Goal: Task Accomplishment & Management: Manage account settings

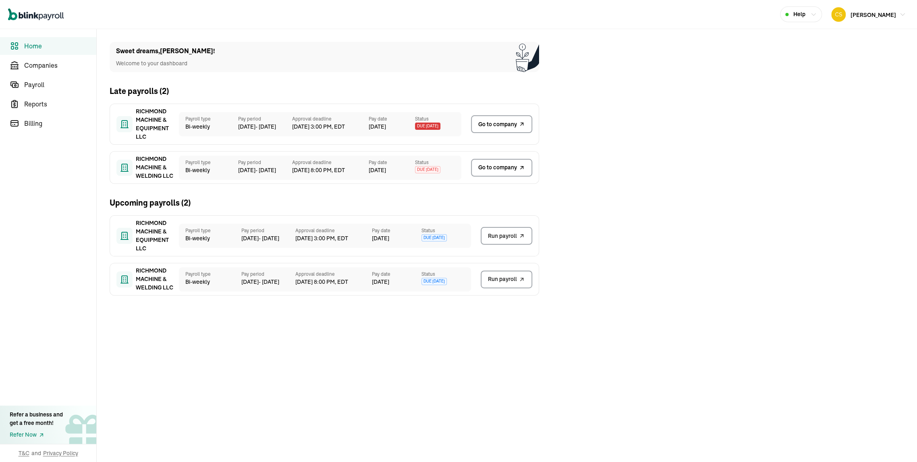
drag, startPoint x: 468, startPoint y: 120, endPoint x: 391, endPoint y: 91, distance: 82.3
click at [391, 91] on div "Late payrolls ( 2 )" at bounding box center [325, 91] width 430 height 12
click at [500, 165] on span "Go to company" at bounding box center [497, 167] width 39 height 8
drag, startPoint x: 468, startPoint y: 120, endPoint x: 391, endPoint y: 91, distance: 82.3
click at [391, 91] on div "Late payrolls ( 2 )" at bounding box center [325, 91] width 430 height 12
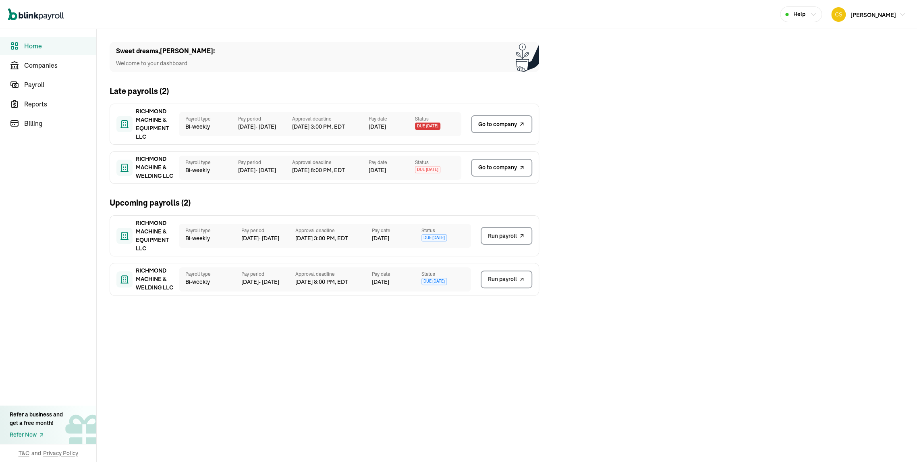
click at [500, 165] on span "Go to company" at bounding box center [497, 167] width 39 height 8
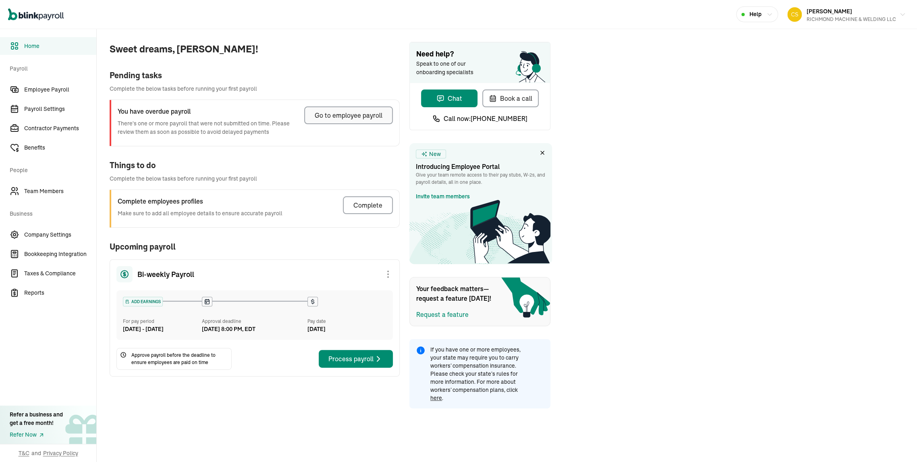
click at [322, 120] on div "Go to employee payroll" at bounding box center [349, 115] width 68 height 10
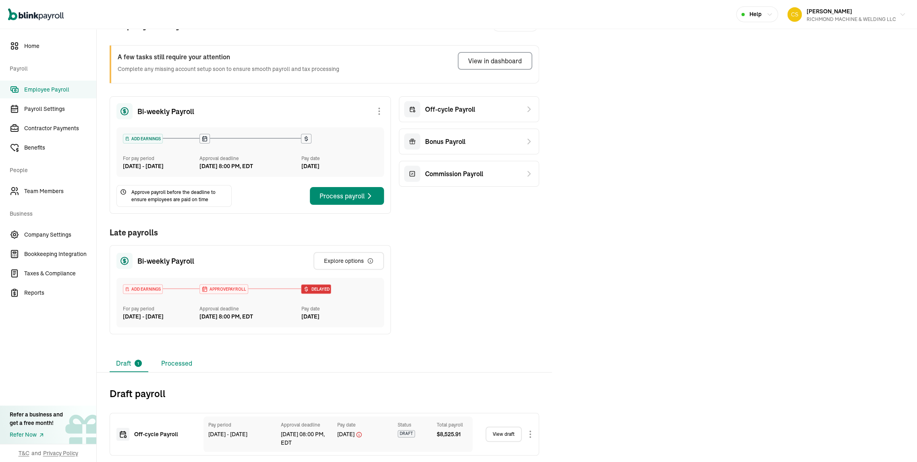
click at [194, 355] on li "Processed" at bounding box center [177, 363] width 44 height 17
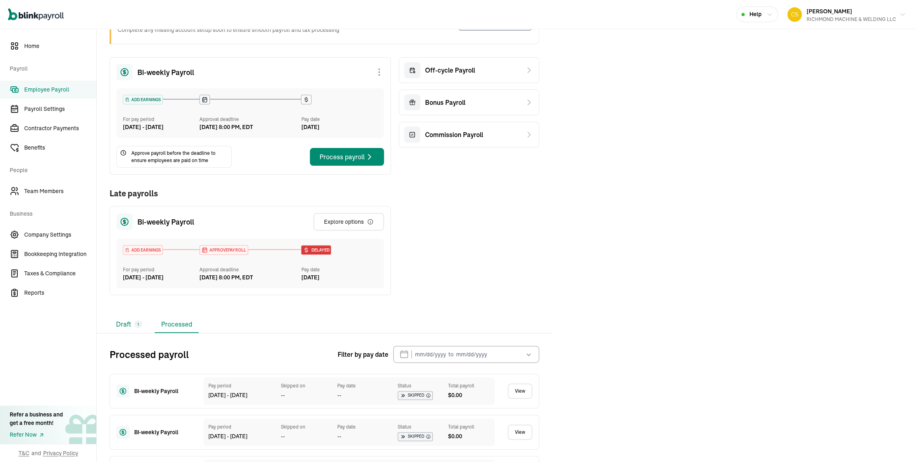
click at [124, 333] on li "Draft 1" at bounding box center [129, 324] width 39 height 17
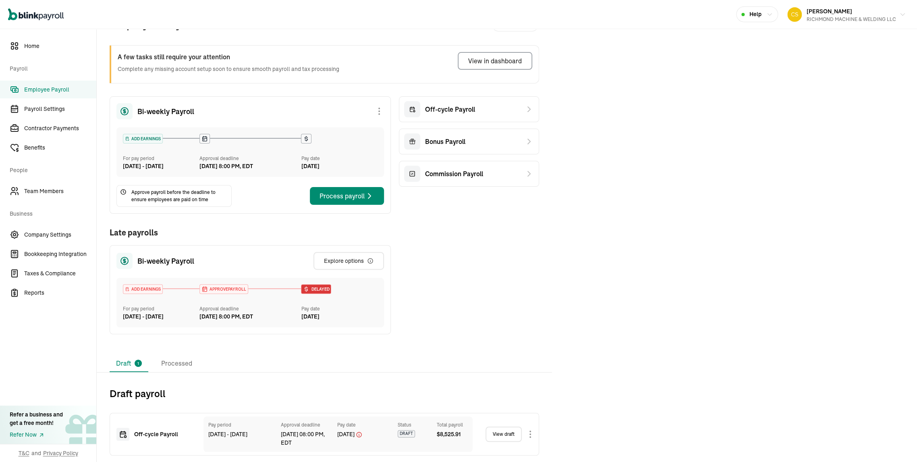
click at [493, 434] on link "View draft" at bounding box center [504, 433] width 36 height 15
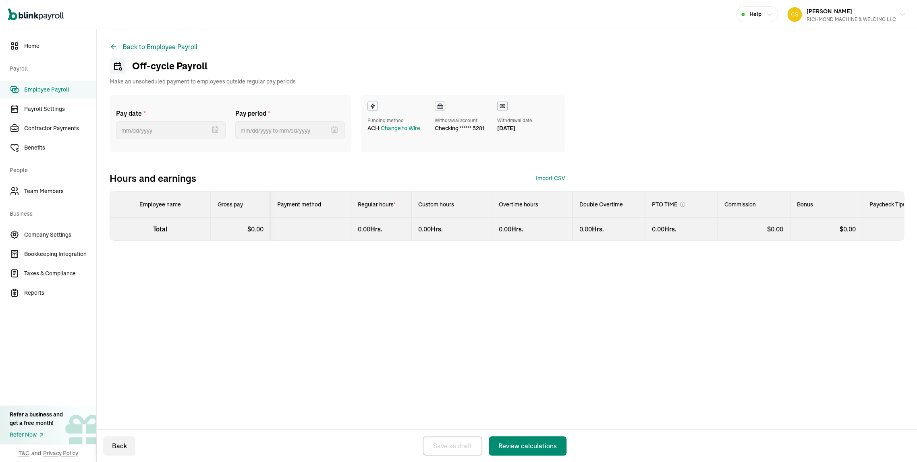
select select "manual"
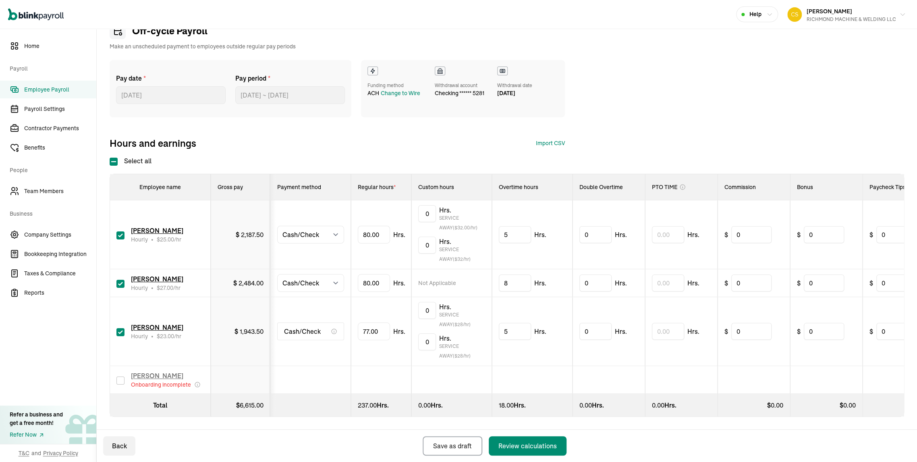
click at [27, 89] on link "Employee Payroll" at bounding box center [48, 90] width 96 height 18
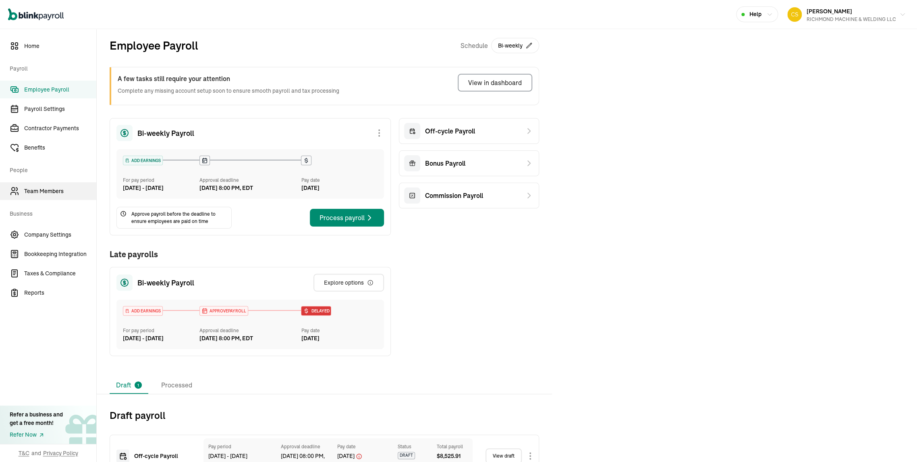
click at [44, 195] on span "Team Members" at bounding box center [60, 191] width 72 height 8
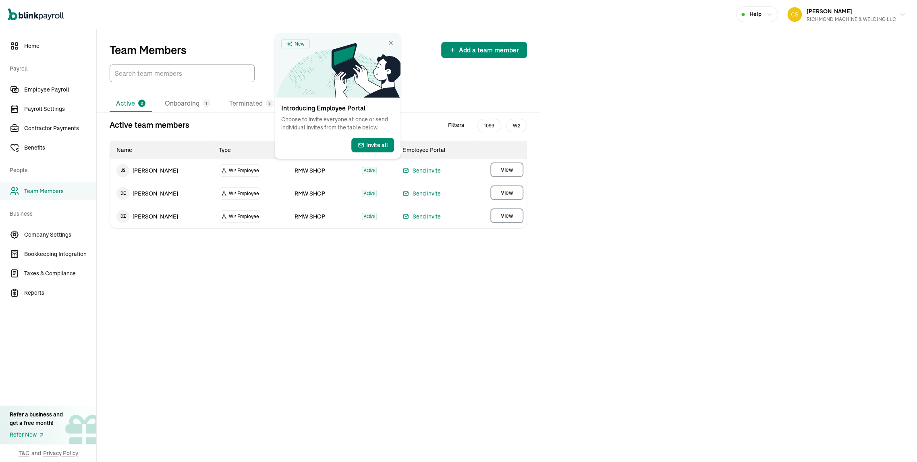
click at [651, 151] on div "Team Members Add a team member Active 3 Onboarding 1 Terminated 3 Active team m…" at bounding box center [507, 245] width 821 height 433
click at [381, 149] on span "Invite all" at bounding box center [377, 145] width 22 height 8
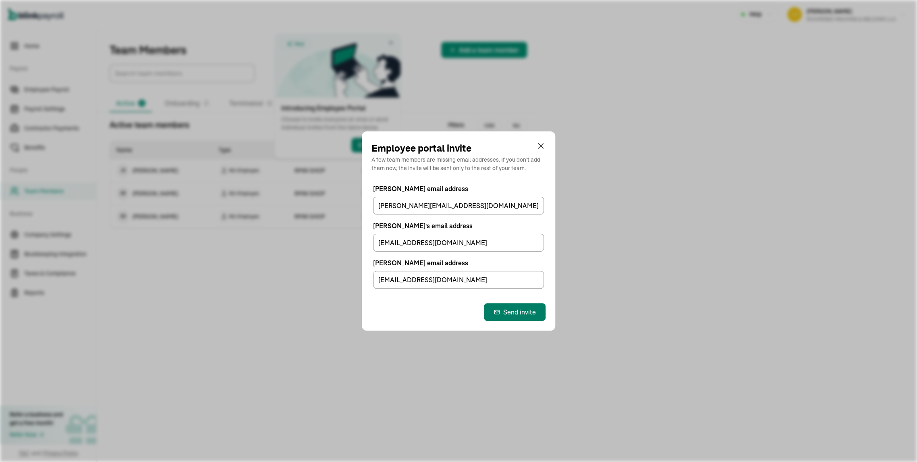
click at [504, 317] on div "Send invite" at bounding box center [515, 312] width 42 height 10
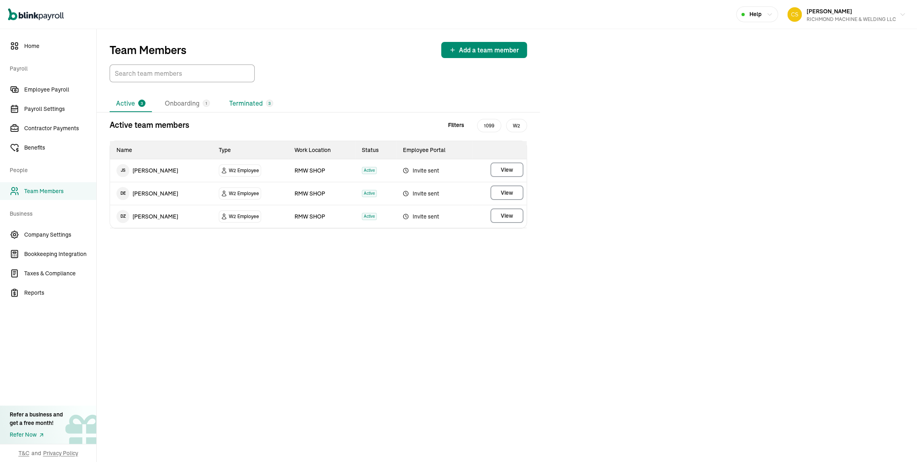
click at [280, 112] on li "Terminated 3" at bounding box center [251, 103] width 57 height 17
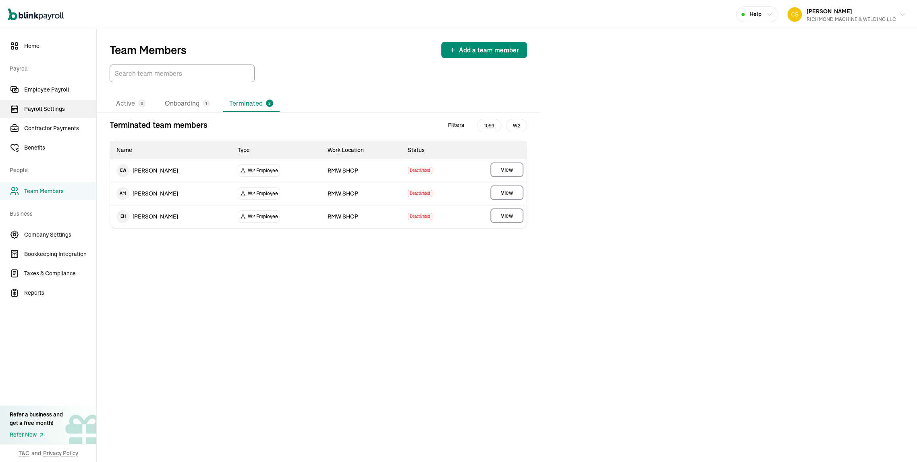
click at [35, 107] on span "Payroll Settings" at bounding box center [60, 109] width 72 height 8
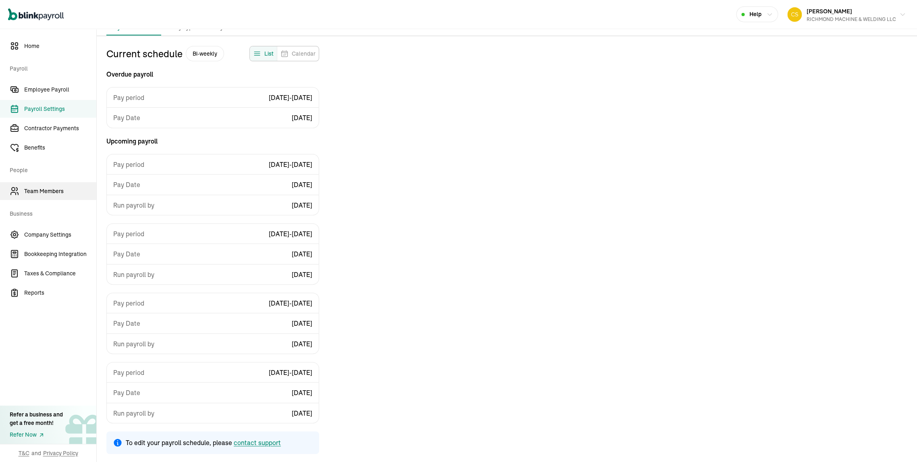
click at [55, 193] on span "Team Members" at bounding box center [60, 191] width 72 height 8
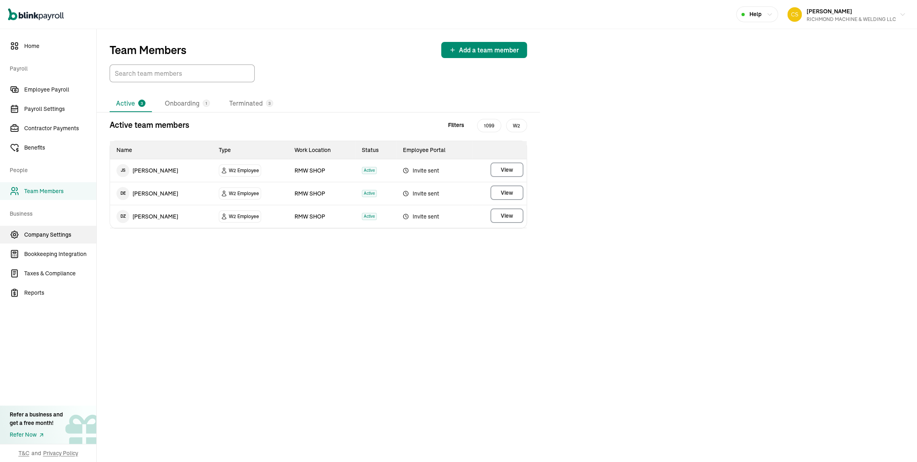
click at [53, 235] on span "Company Settings" at bounding box center [60, 235] width 72 height 8
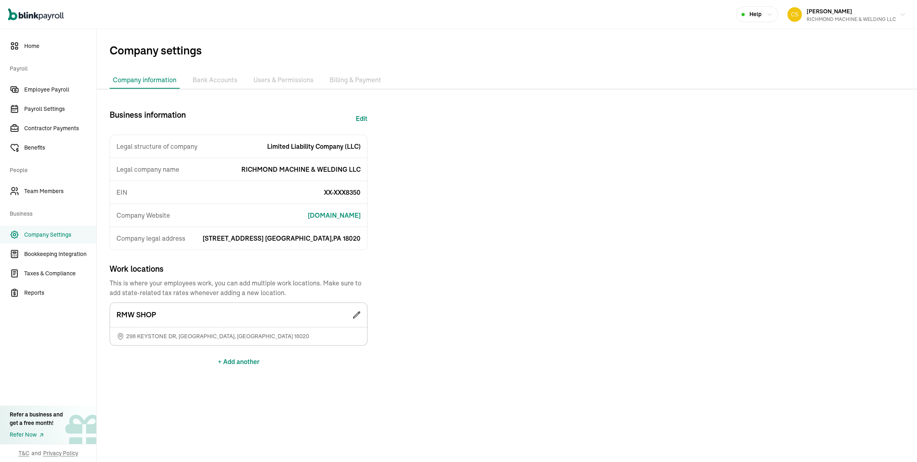
click at [241, 85] on li "Bank Accounts" at bounding box center [214, 80] width 51 height 17
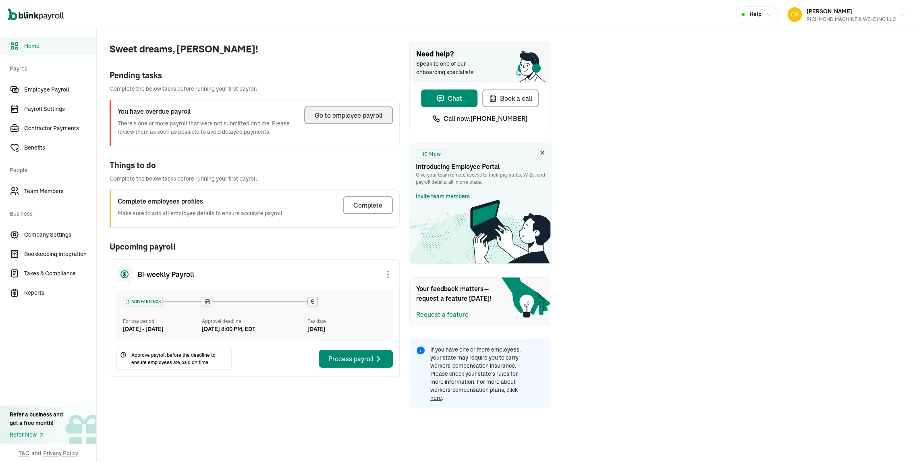
click at [322, 120] on div "Go to employee payroll" at bounding box center [349, 115] width 68 height 10
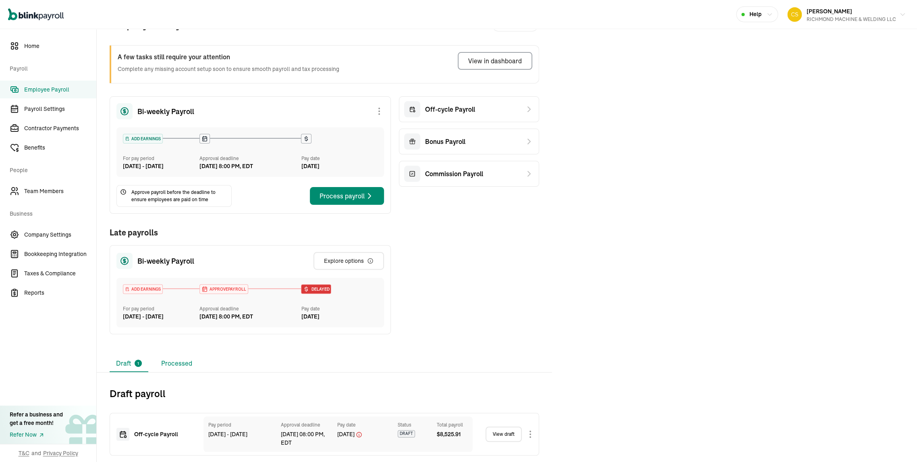
click at [194, 355] on li "Processed" at bounding box center [177, 363] width 44 height 17
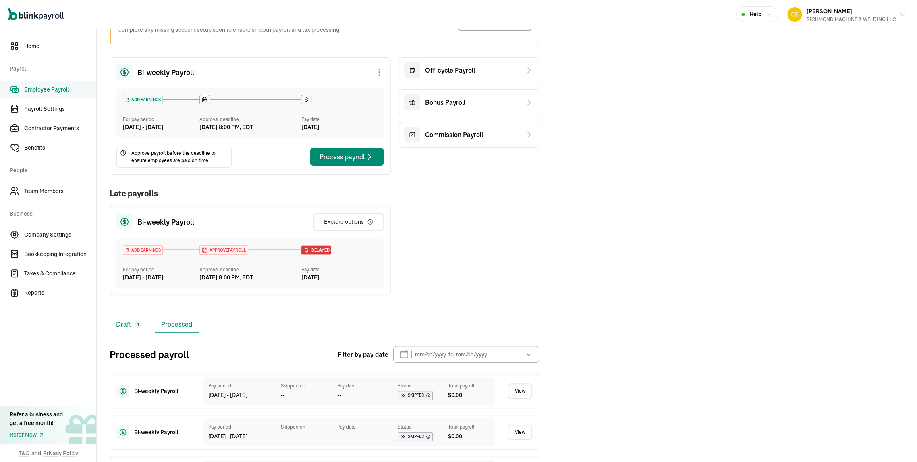
click at [124, 333] on li "Draft 1" at bounding box center [129, 324] width 39 height 17
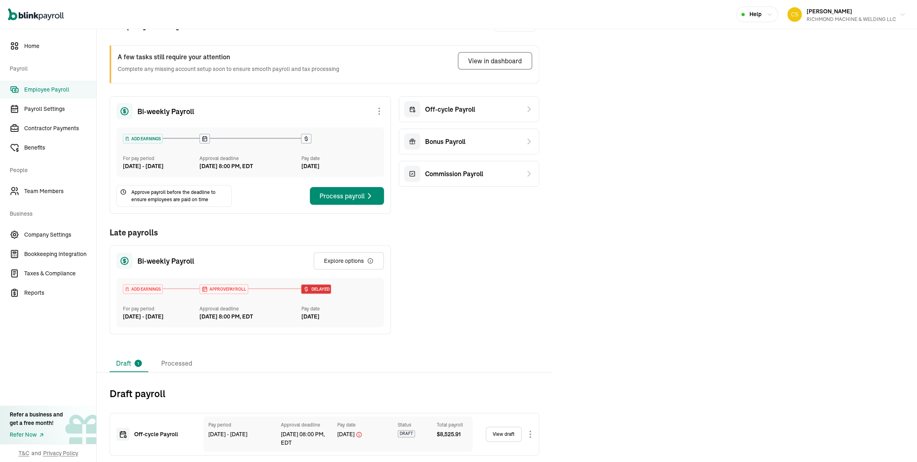
click at [493, 434] on link "View draft" at bounding box center [504, 433] width 36 height 15
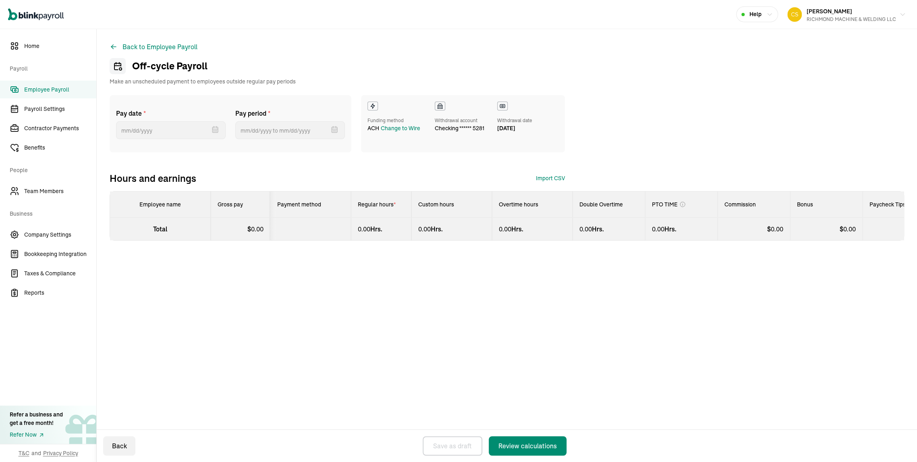
select select "manual"
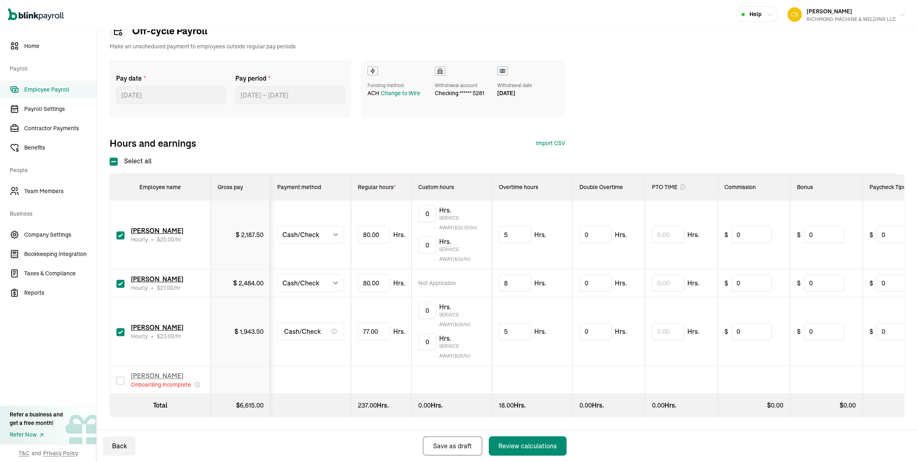
click at [27, 89] on link "Employee Payroll" at bounding box center [48, 90] width 96 height 18
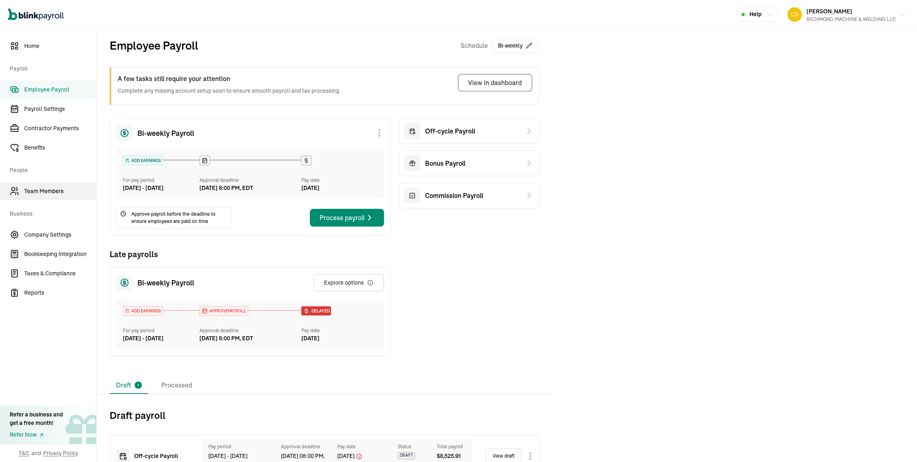
click at [44, 195] on span "Team Members" at bounding box center [60, 191] width 72 height 8
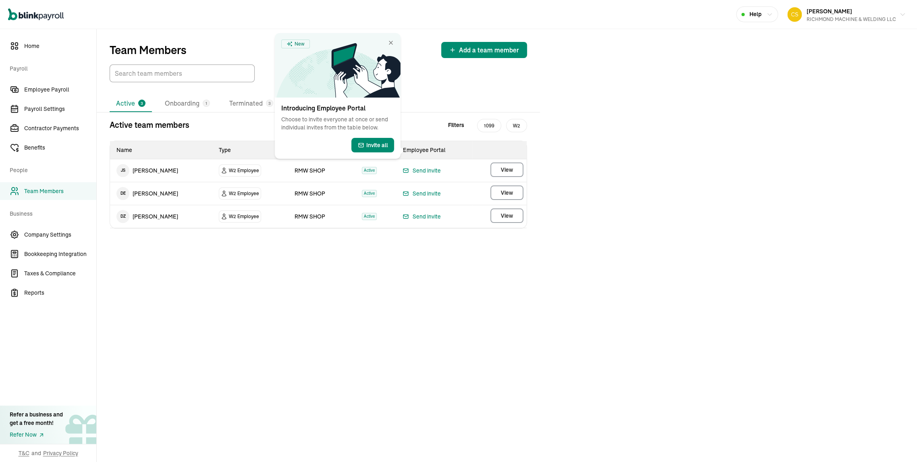
click at [651, 151] on div "Team Members Add a team member Active 3 Onboarding 1 Terminated 3 Active team m…" at bounding box center [507, 245] width 821 height 433
click at [381, 149] on span "Invite all" at bounding box center [377, 145] width 22 height 8
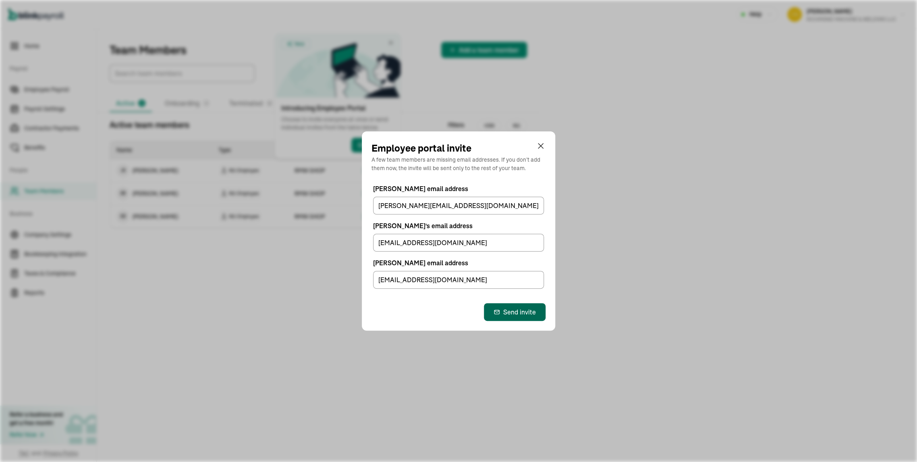
click at [504, 317] on div "Send invite" at bounding box center [515, 312] width 42 height 10
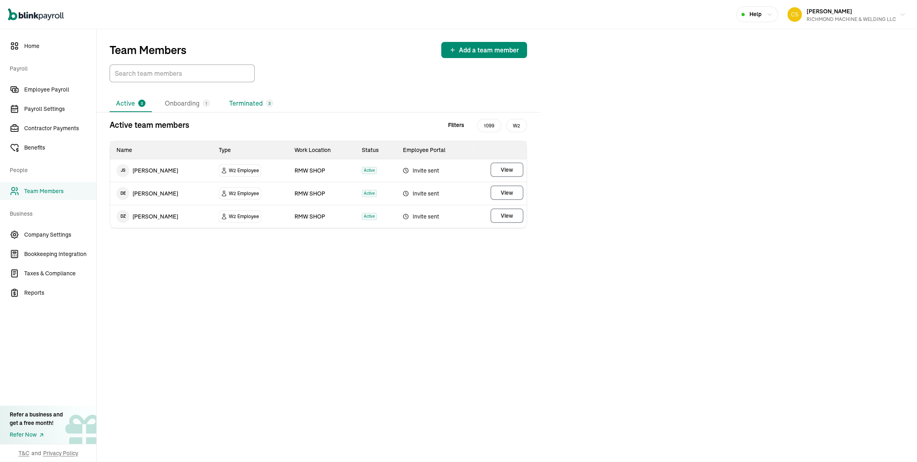
click at [280, 112] on li "Terminated 3" at bounding box center [251, 103] width 57 height 17
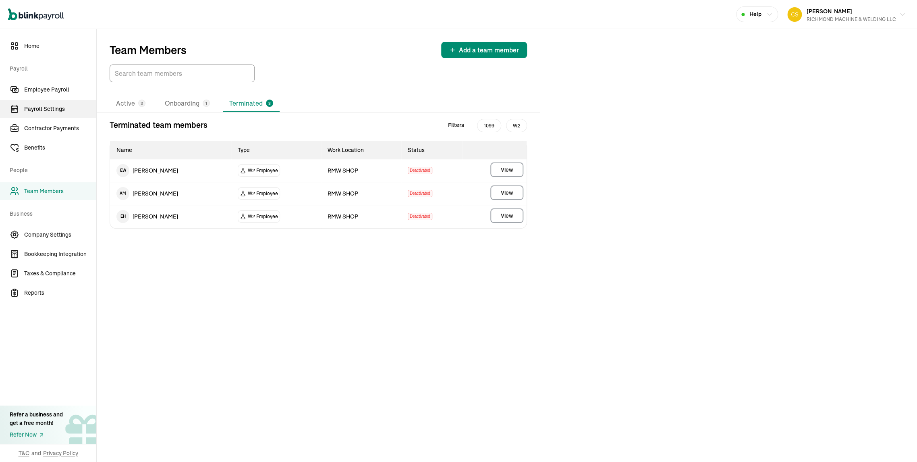
click at [35, 107] on span "Payroll Settings" at bounding box center [60, 109] width 72 height 8
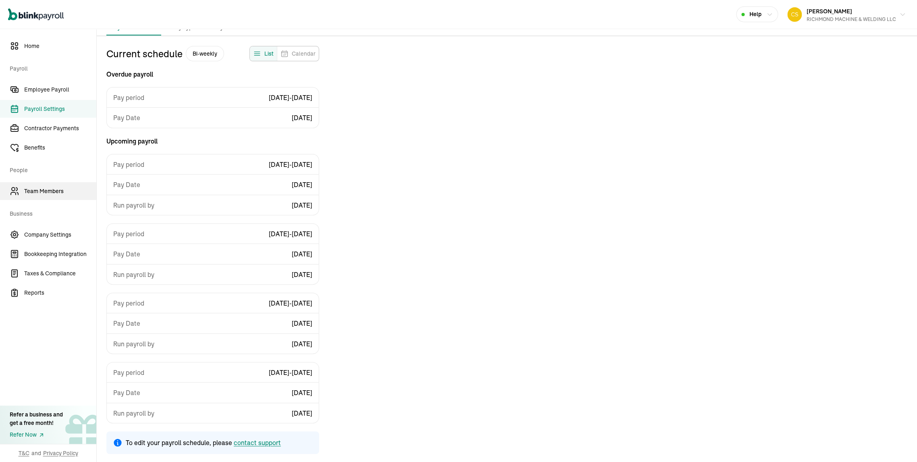
click at [55, 193] on span "Team Members" at bounding box center [60, 191] width 72 height 8
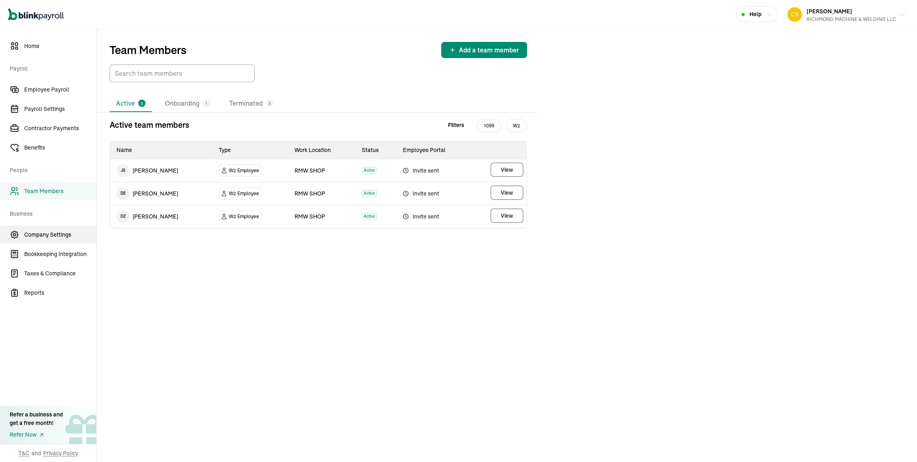
click at [53, 235] on span "Company Settings" at bounding box center [60, 235] width 72 height 8
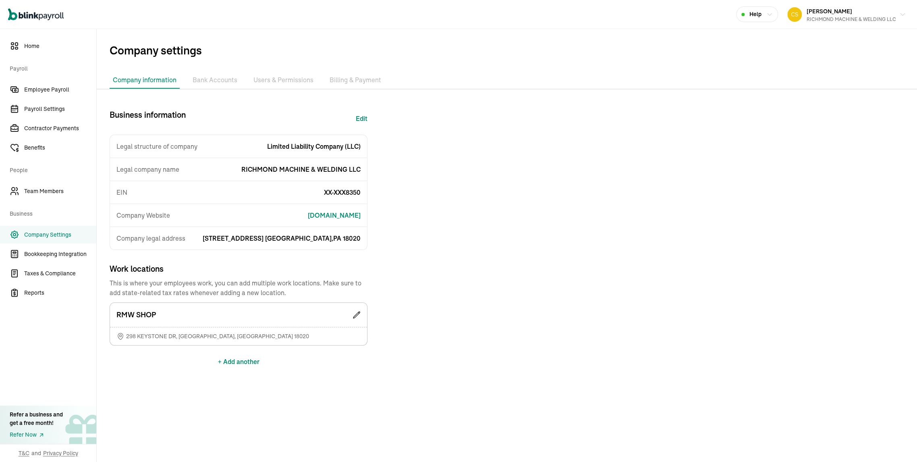
click at [241, 85] on li "Bank Accounts" at bounding box center [214, 80] width 51 height 17
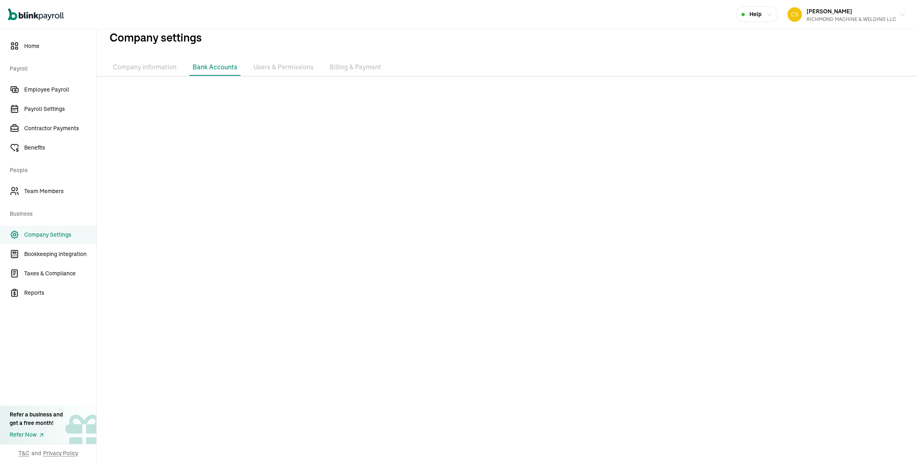
scroll to position [25, 0]
click at [51, 91] on span "Employee Payroll" at bounding box center [60, 89] width 72 height 8
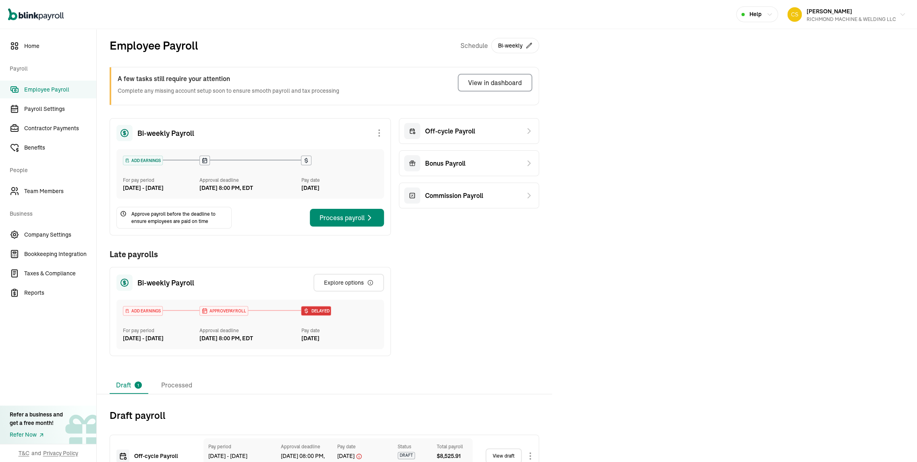
scroll to position [61, 0]
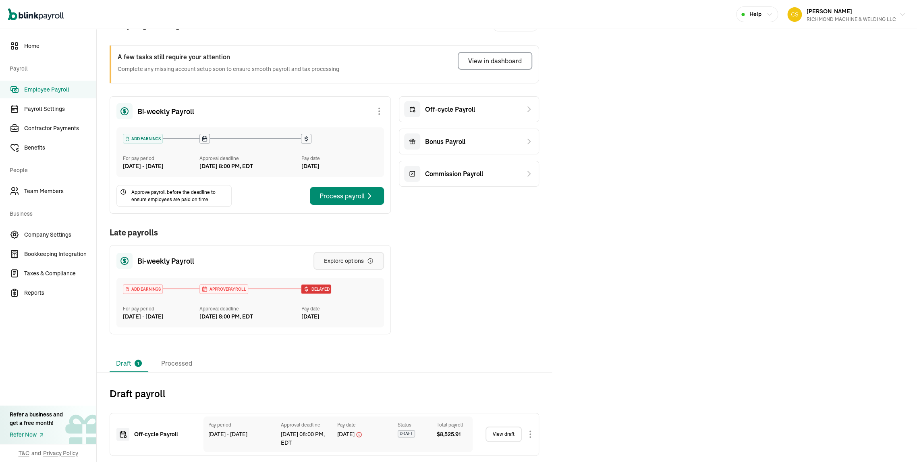
click at [345, 257] on div "Explore options" at bounding box center [349, 261] width 50 height 8
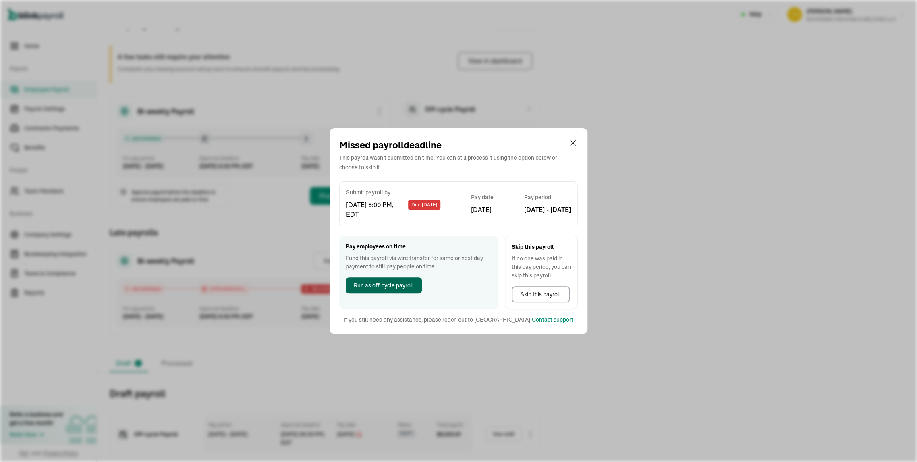
click at [370, 289] on span "Run as off-cycle payroll" at bounding box center [384, 285] width 60 height 8
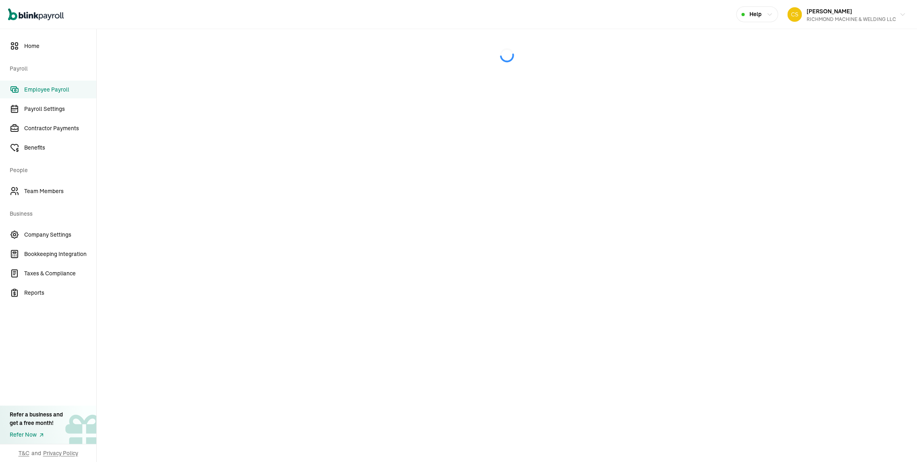
select select "direct_deposit"
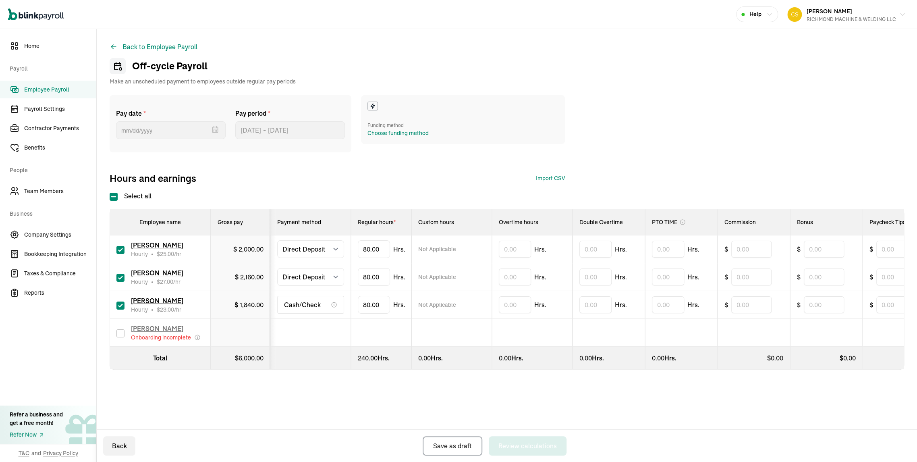
scroll to position [103, 0]
click at [523, 268] on input "text" at bounding box center [515, 276] width 32 height 17
type input "5"
drag, startPoint x: 393, startPoint y: 290, endPoint x: 356, endPoint y: 291, distance: 37.1
type input "8"
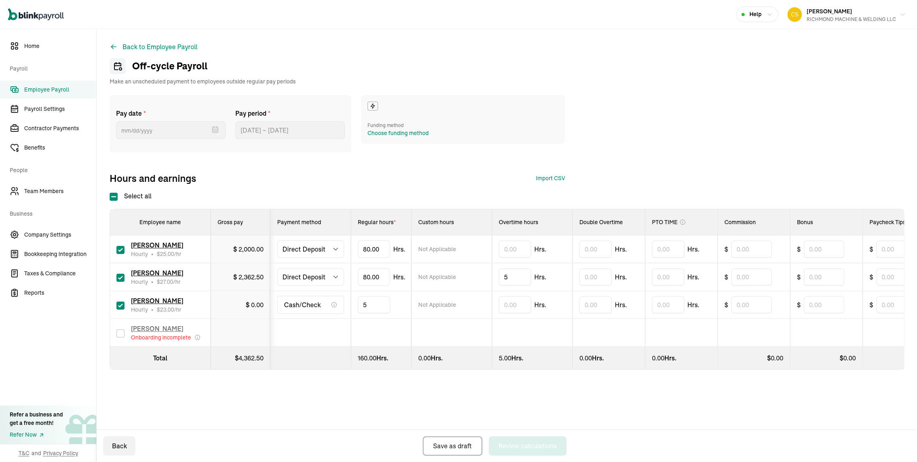
type input "53"
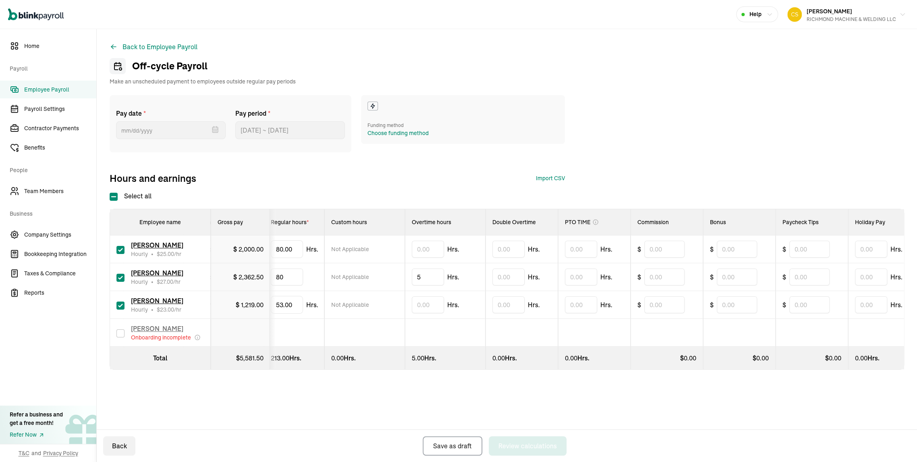
scroll to position [0, 84]
type input "8"
type input "60"
click at [600, 241] on input "text" at bounding box center [584, 249] width 32 height 17
type input "20"
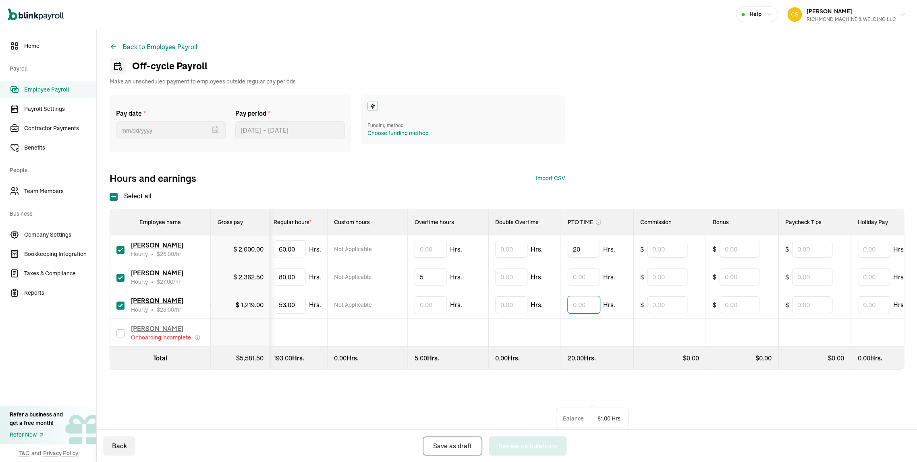
click at [600, 296] on input "text" at bounding box center [584, 304] width 32 height 17
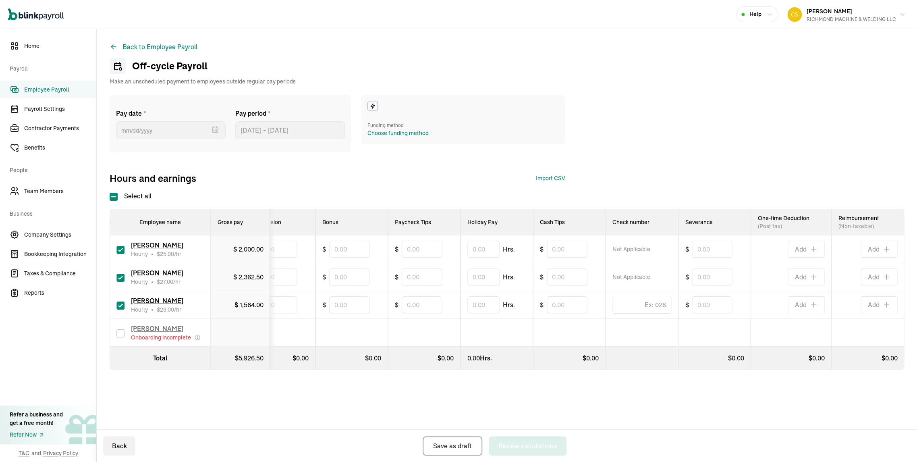
scroll to position [0, 488]
type input "15"
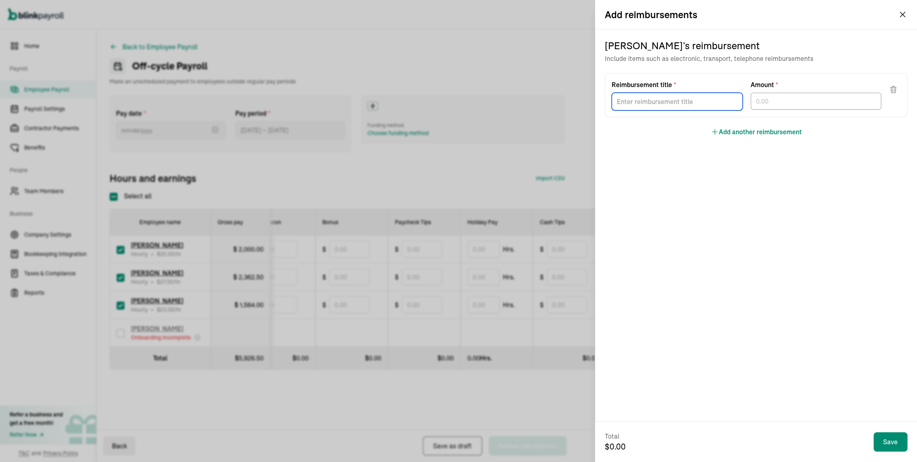
click at [670, 110] on input "Reimbursement title *" at bounding box center [677, 102] width 131 height 18
type input "SHOP EXPENSES"
click at [784, 110] on input "text" at bounding box center [816, 101] width 131 height 17
type input "422.89"
click at [681, 110] on input "Reimbursement title *" at bounding box center [677, 102] width 131 height 18
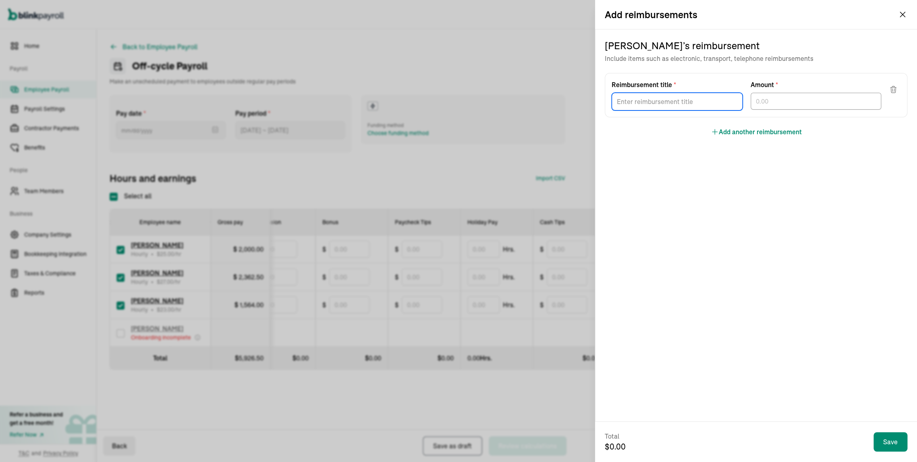
type input "HEALTH"
click at [802, 110] on input "text" at bounding box center [816, 101] width 131 height 17
type input "215.63"
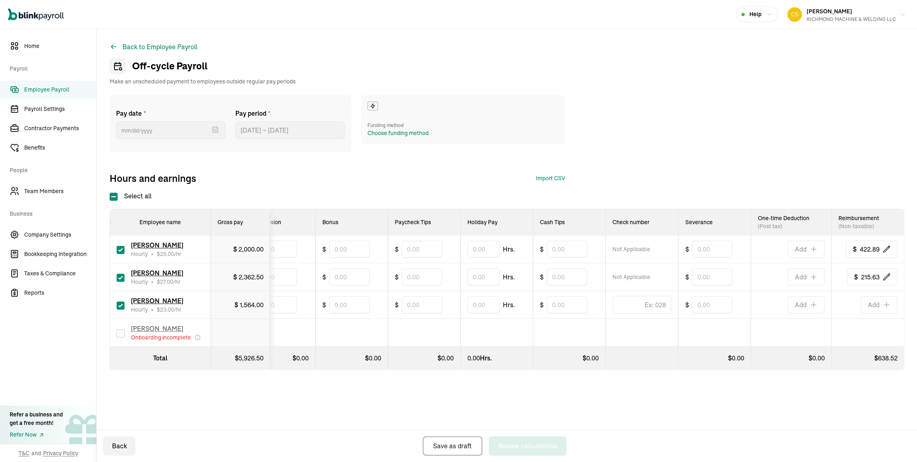
scroll to position [0, 0]
click at [419, 137] on div "Choose funding method" at bounding box center [398, 133] width 61 height 8
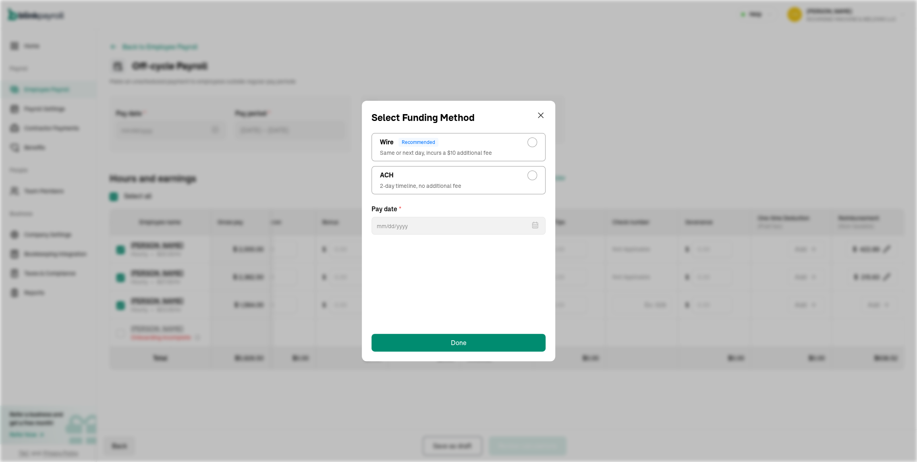
click at [530, 179] on div "radio-group" at bounding box center [532, 175] width 6 height 6
click at [531, 177] on input "ACH 2-day timeline, no additional fee" at bounding box center [534, 173] width 6 height 6
radio input "true"
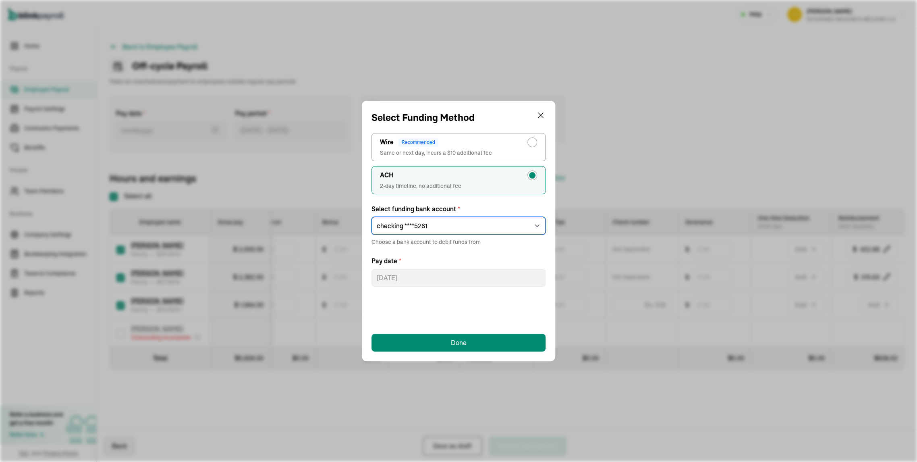
click at [456, 235] on select "Select an item checking ****5281 checking ****4725" at bounding box center [459, 226] width 174 height 18
click at [372, 232] on select "Select an item checking ****5281 checking ****4725" at bounding box center [459, 226] width 174 height 18
drag, startPoint x: 455, startPoint y: 283, endPoint x: 463, endPoint y: 267, distance: 17.9
click at [458, 277] on div "Pay date * 08/25/2025 Aug 2025 Mon Tue Wed Thu Fri Sat Sun 28 29 30 31 1 2 3 4 …" at bounding box center [459, 271] width 174 height 31
click at [477, 235] on select "Select an item checking ****5281 checking ****4725" at bounding box center [459, 226] width 174 height 18
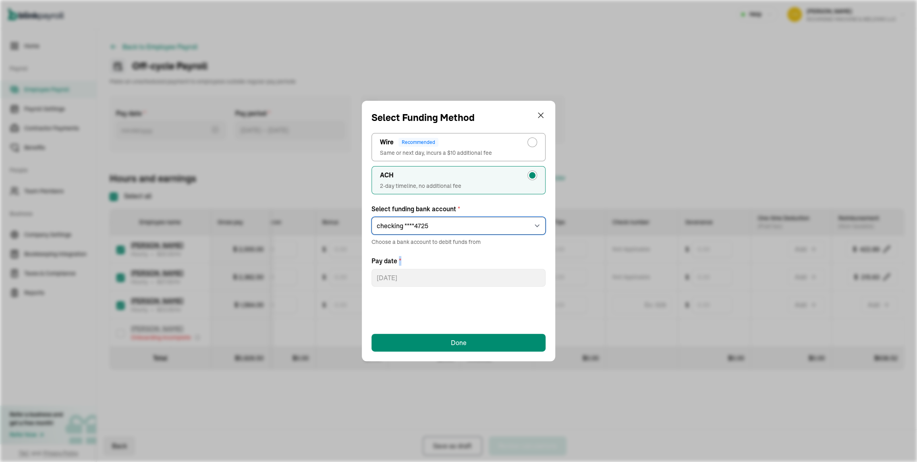
select select "555"
click at [372, 232] on select "Select an item checking ****5281 checking ****4725" at bounding box center [459, 226] width 174 height 18
click at [452, 341] on div "Done" at bounding box center [459, 343] width 16 height 10
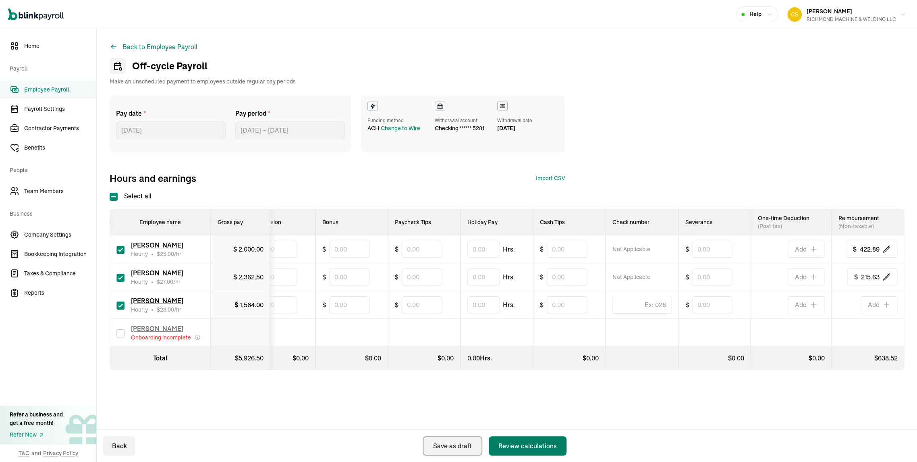
click at [535, 441] on div "Review calculations" at bounding box center [528, 446] width 58 height 10
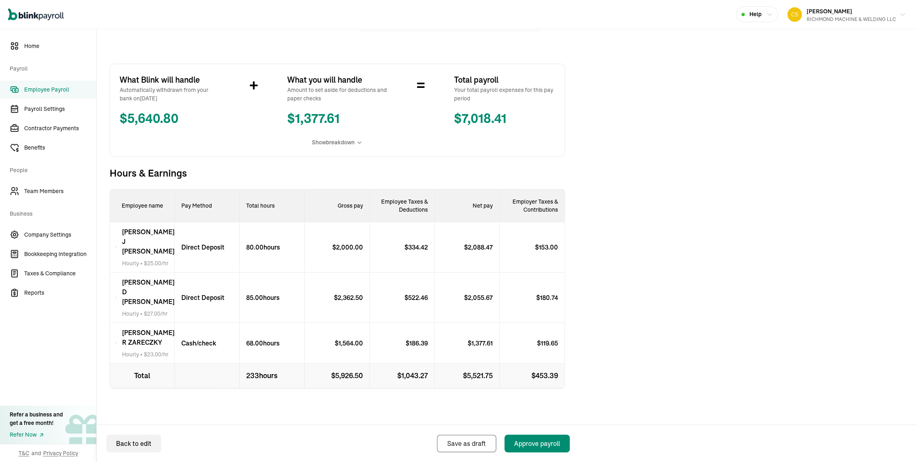
scroll to position [180, 0]
select select "direct_deposit"
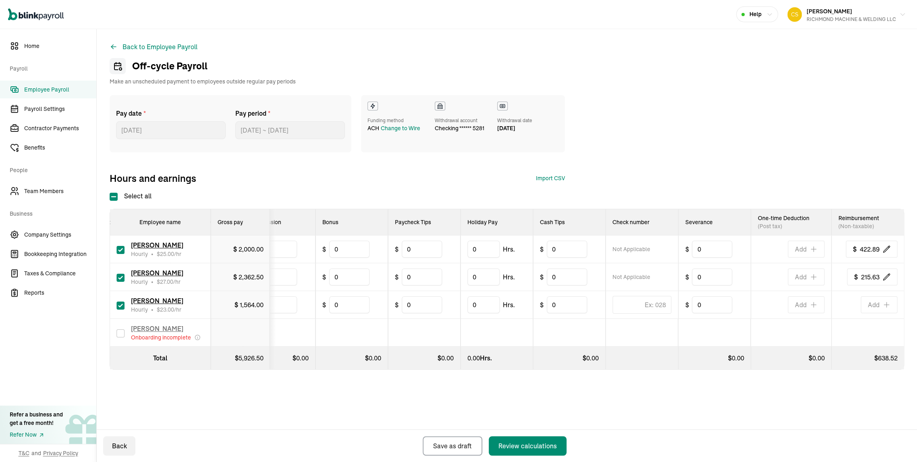
scroll to position [0, 446]
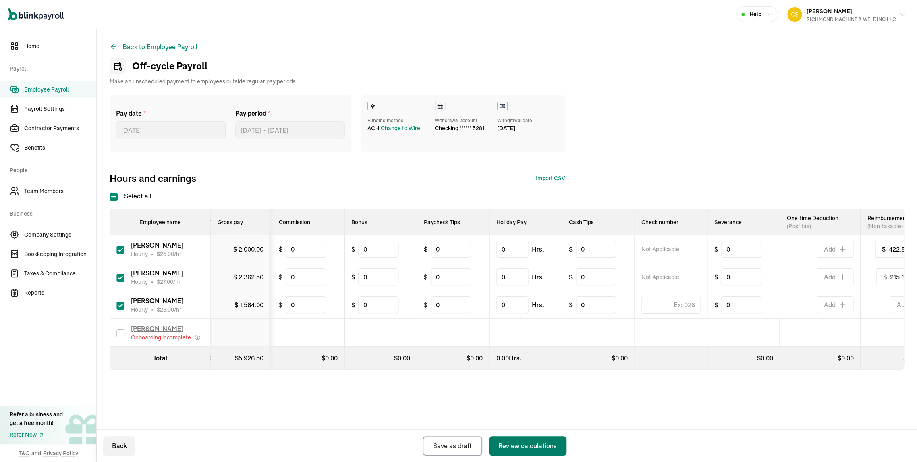
click at [528, 444] on div "Review calculations" at bounding box center [528, 446] width 58 height 10
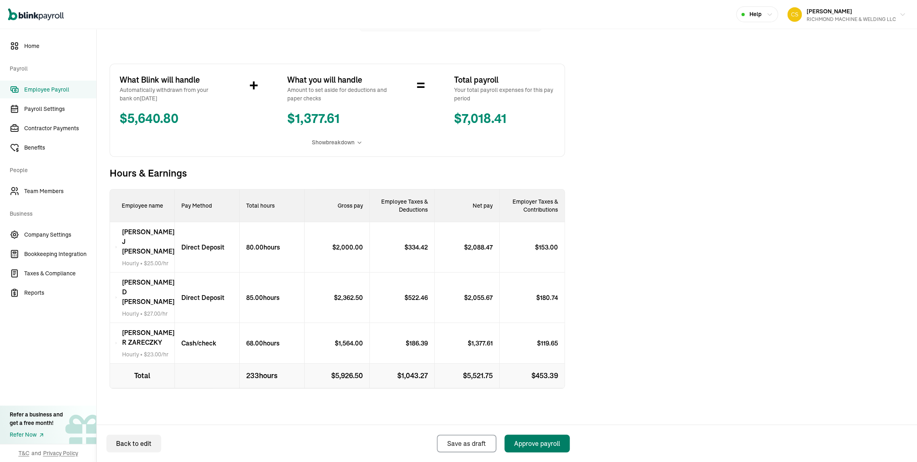
scroll to position [179, 0]
select select "direct_deposit"
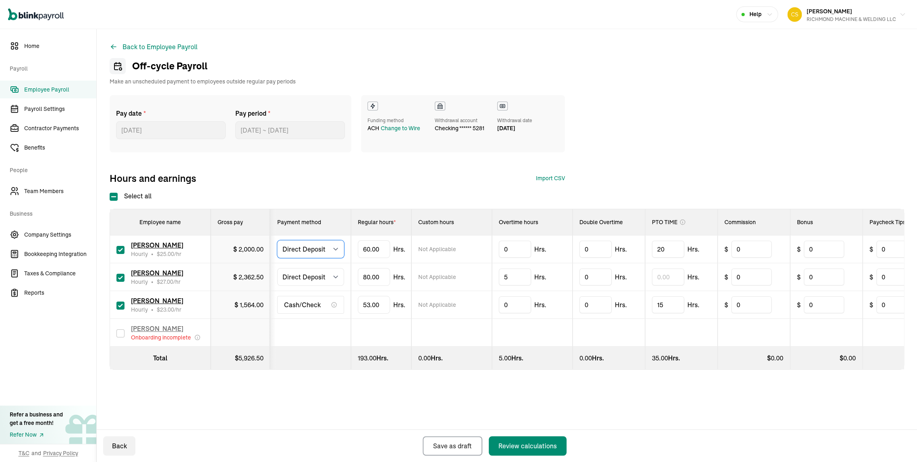
click at [309, 258] on select "Select method Direct Deposit Cash/Check" at bounding box center [310, 249] width 67 height 18
select select "manual"
click at [282, 258] on select "Select method Direct Deposit Cash/Check" at bounding box center [310, 249] width 67 height 18
click at [300, 286] on select "Select method Direct Deposit Cash/Check" at bounding box center [310, 277] width 67 height 18
select select "manual"
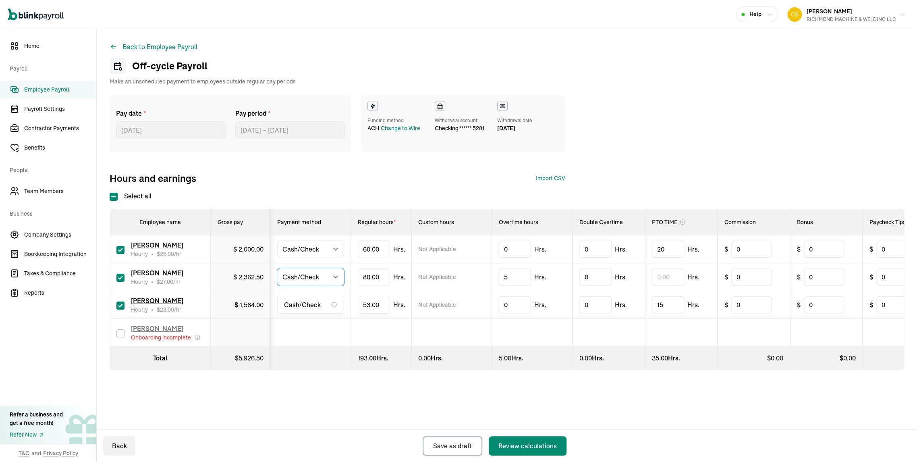
click at [282, 286] on select "Select method Direct Deposit Cash/Check" at bounding box center [310, 277] width 67 height 18
click at [297, 310] on span "Cash/Check" at bounding box center [302, 305] width 37 height 10
click at [300, 310] on span "Cash/Check" at bounding box center [302, 305] width 37 height 10
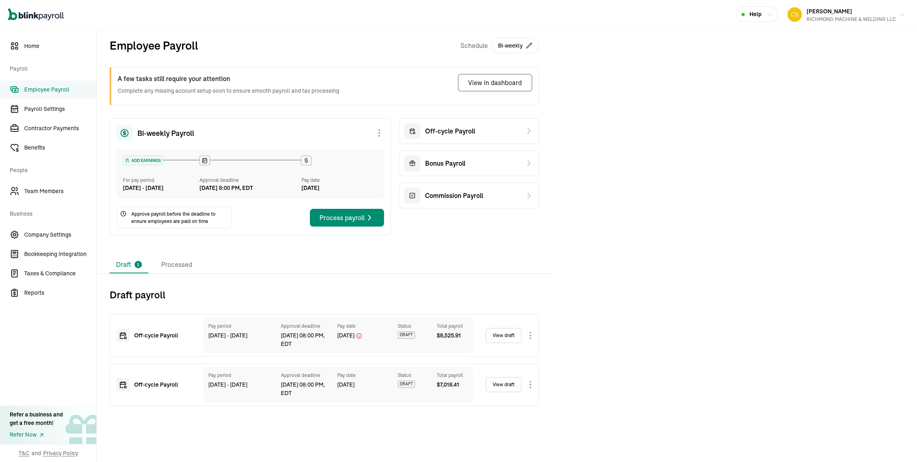
click at [506, 392] on link "View draft" at bounding box center [504, 384] width 36 height 15
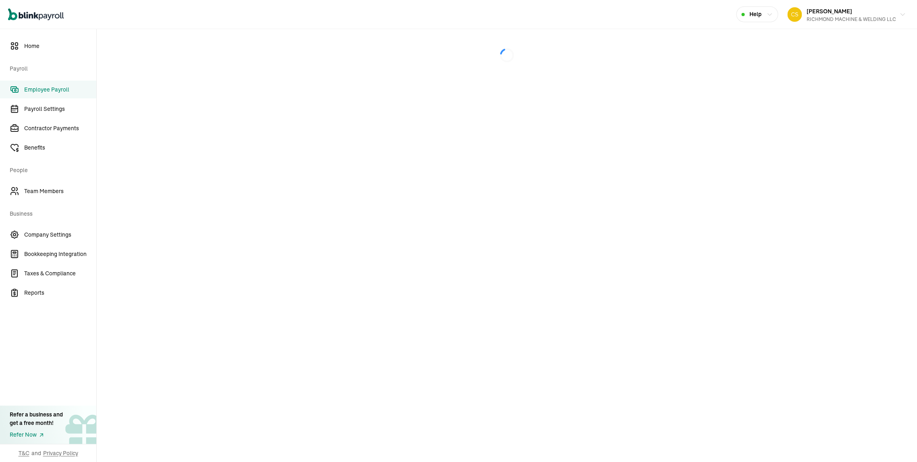
select select "manual"
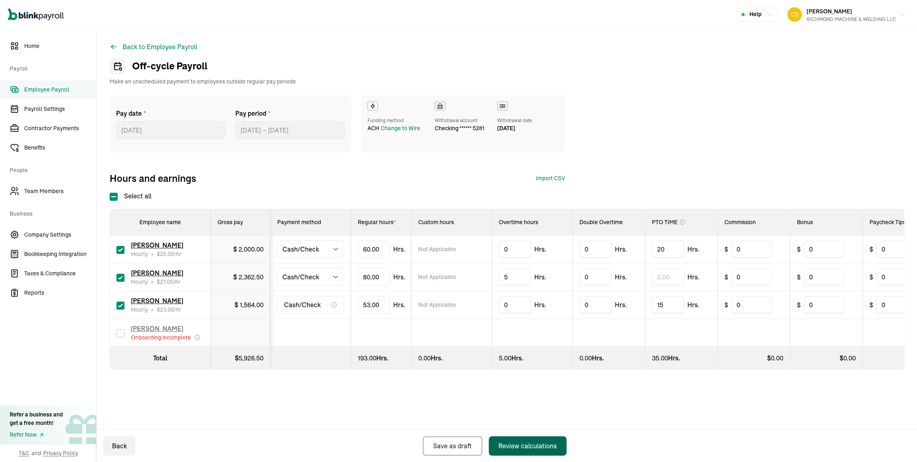
click at [512, 441] on div "Review calculations" at bounding box center [528, 446] width 58 height 10
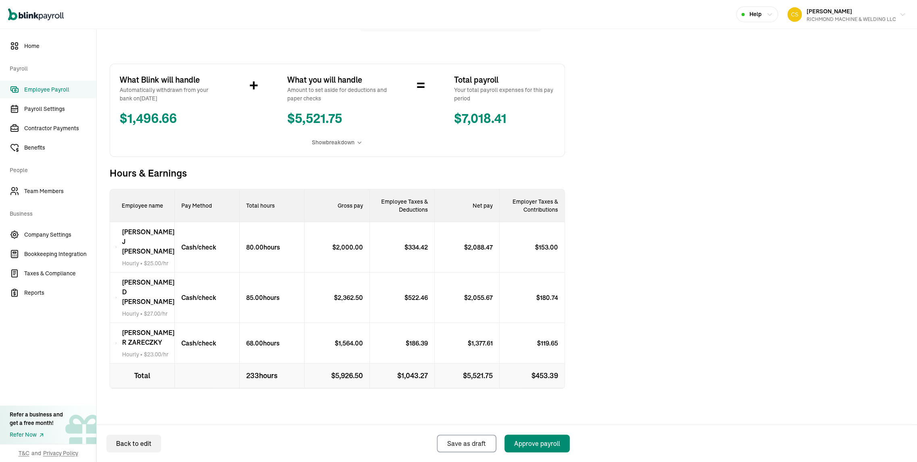
scroll to position [187, 0]
click at [326, 273] on div "$ 2,362.50" at bounding box center [337, 297] width 65 height 50
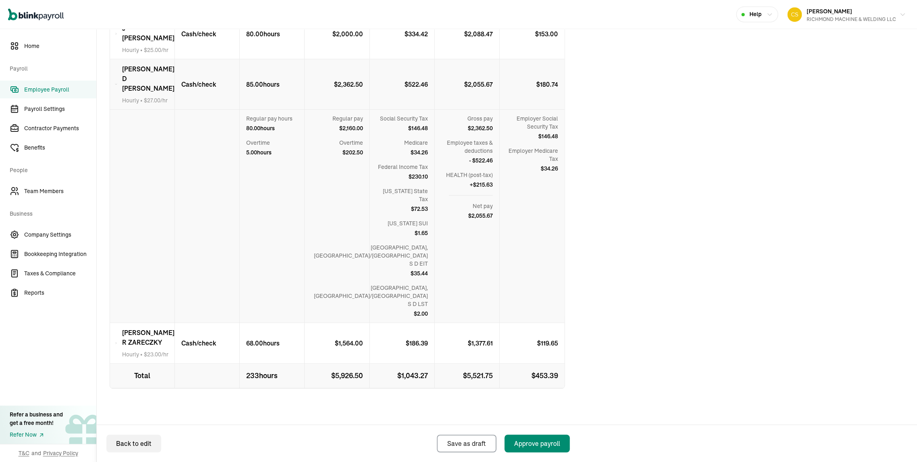
scroll to position [232, 0]
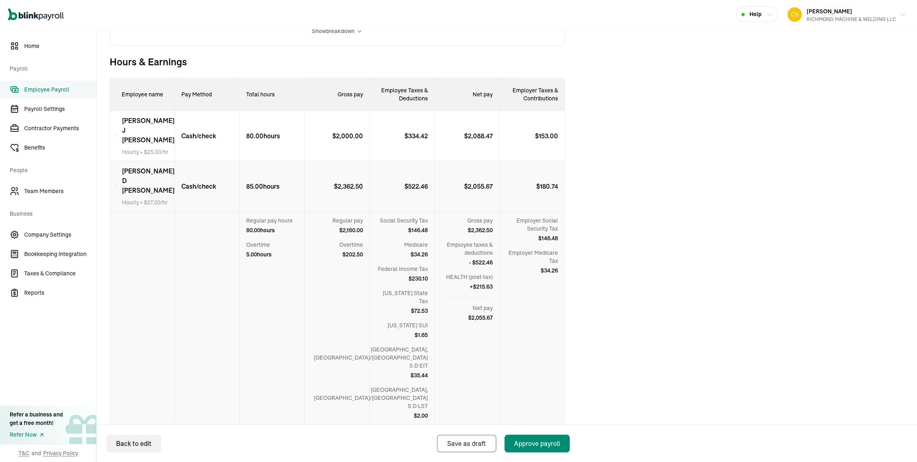
click at [204, 307] on div at bounding box center [207, 318] width 65 height 213
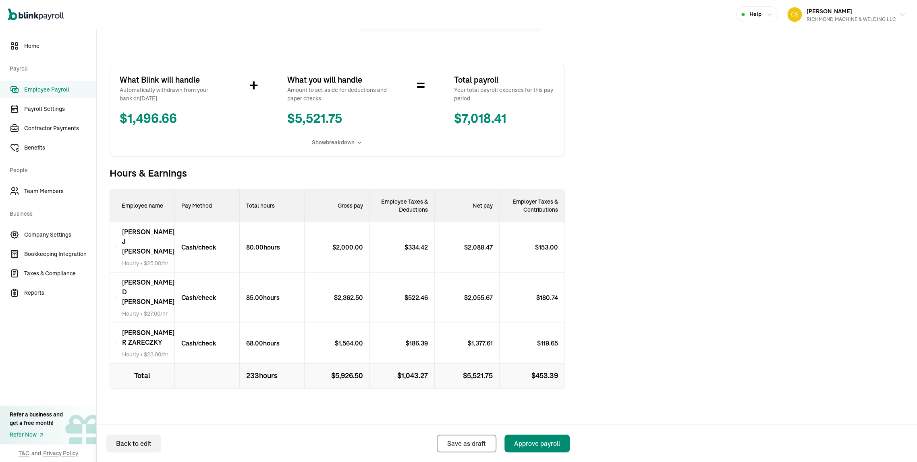
scroll to position [187, 0]
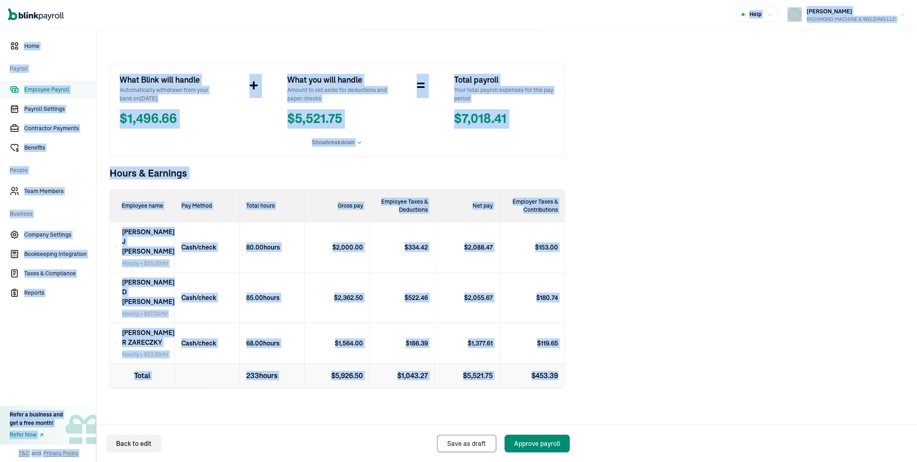
drag, startPoint x: 108, startPoint y: 13, endPoint x: 643, endPoint y: 367, distance: 641.2
click at [643, 367] on div "Open main menu Help CHRYSTINE STEENLAND RICHMOND MACHINE & WELDING LLC Home Pay…" at bounding box center [458, 231] width 917 height 462
copy div "Help CHRYSTINE STEENLAND RICHMOND MACHINE & WELDING LLC Home Payroll Employee P…"
click at [469, 166] on span "Hours & Earnings" at bounding box center [337, 172] width 455 height 13
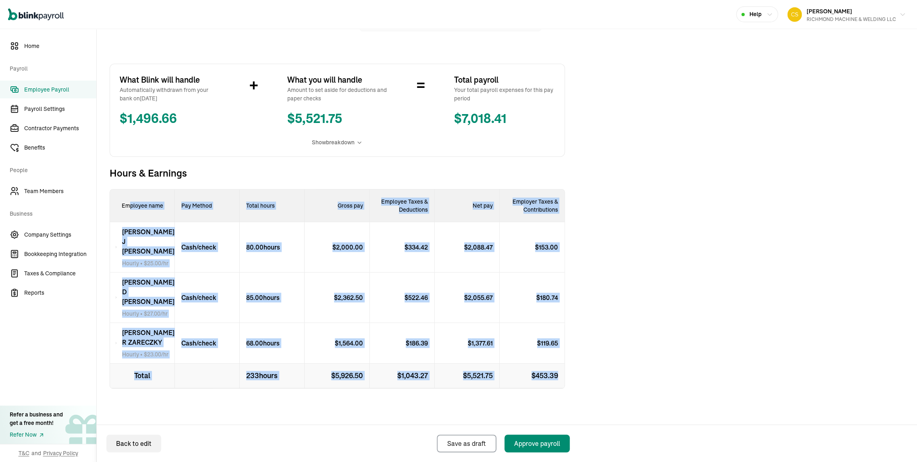
drag, startPoint x: 132, startPoint y: 185, endPoint x: 571, endPoint y: 374, distance: 477.6
click at [571, 374] on div "ADD EARNINGS For pay period Aug 6 - Aug 19, 2025 APPROVE PAYROLL Approval deadl…" at bounding box center [507, 211] width 795 height 475
copy div "ployee name Pay Method Total hours Gross pay Employee Taxes & Deductions Net pa…"
click at [559, 226] on div "$ 153.00" at bounding box center [532, 247] width 65 height 50
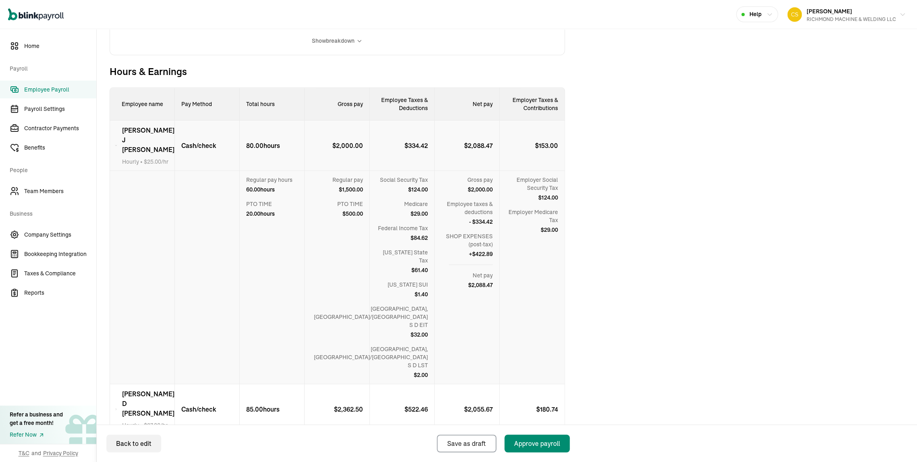
scroll to position [277, 0]
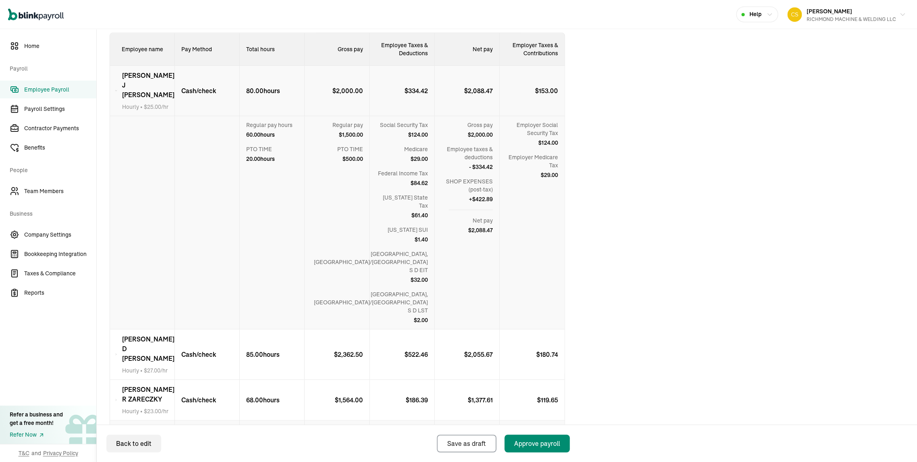
click at [488, 96] on p "$ 2,088.47" at bounding box center [481, 91] width 35 height 10
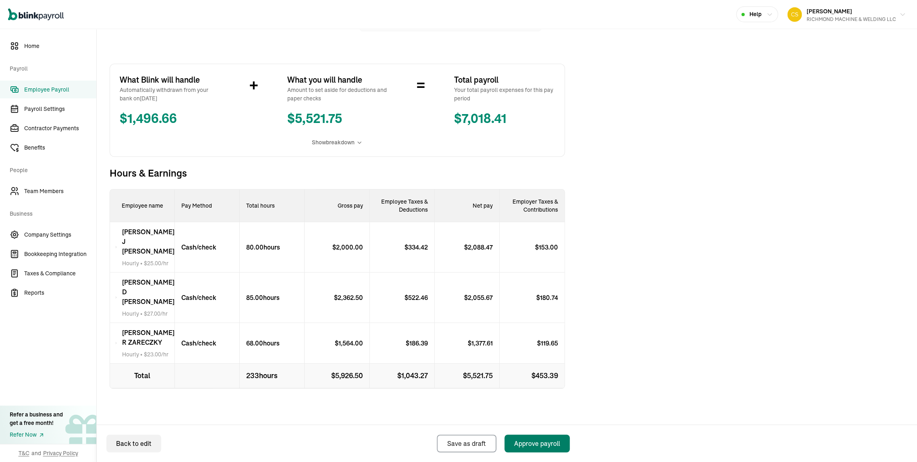
click at [562, 445] on button "Approve payroll" at bounding box center [537, 444] width 65 height 18
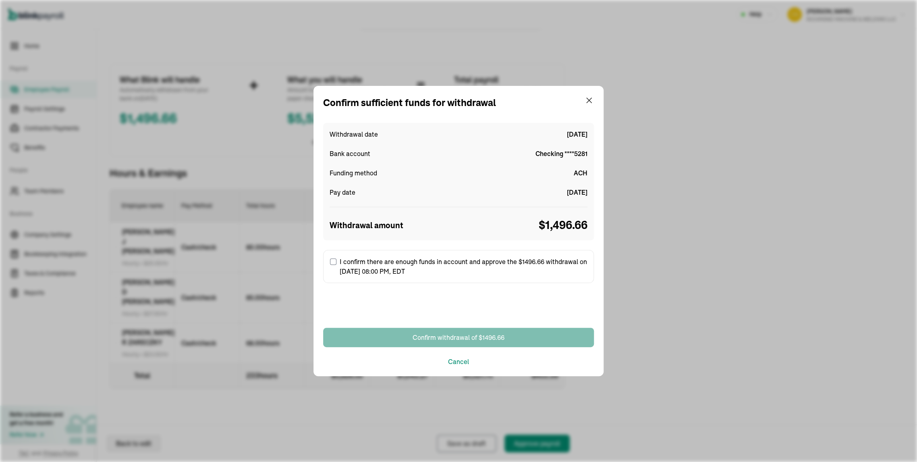
click at [392, 260] on label "I confirm there are enough funds in account and approve the $1496.66 withdrawal…" at bounding box center [458, 266] width 271 height 33
click at [337, 260] on input "I confirm there are enough funds in account and approve the $1496.66 withdrawal…" at bounding box center [333, 261] width 6 height 6
checkbox input "true"
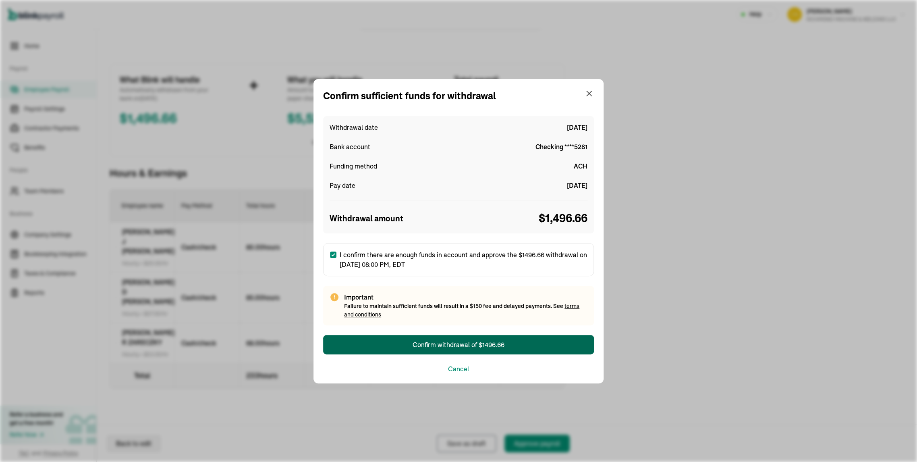
click at [412, 344] on button "Confirm withdrawal of $1496.66" at bounding box center [458, 344] width 271 height 19
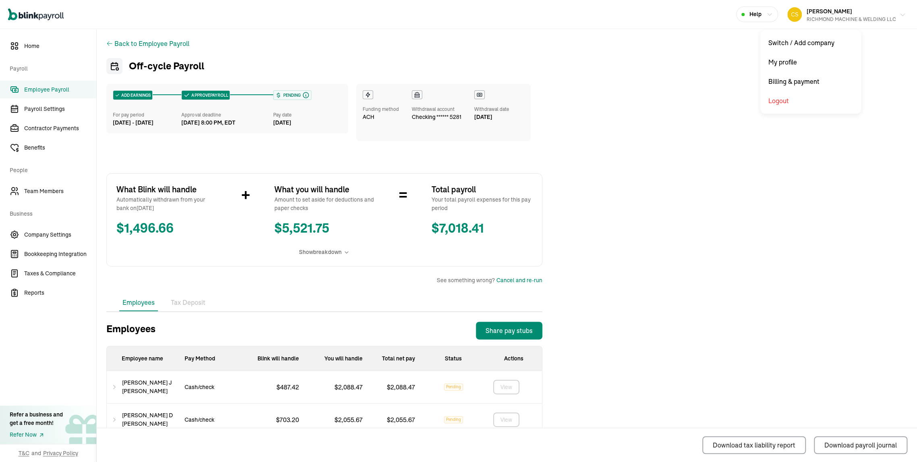
click at [836, 15] on div "CHRYSTINE STEENLAND RICHMOND MACHINE & WELDING LLC" at bounding box center [851, 14] width 89 height 17
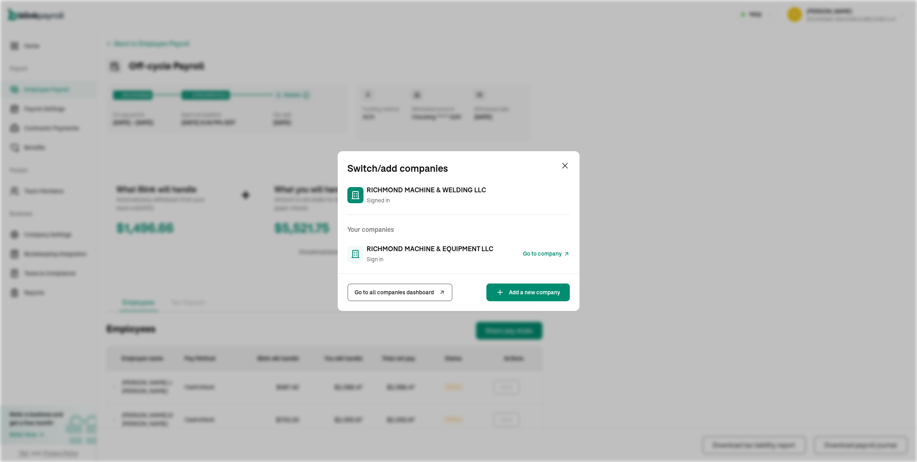
click at [494, 239] on div "Switch/add companies RICHMOND MACHINE & WELDING LLC Signed in Your companies RI…" at bounding box center [459, 231] width 242 height 160
click at [487, 247] on span "RICHMOND MACHINE & EQUIPMENT LLC" at bounding box center [430, 249] width 127 height 10
click at [542, 250] on span "Go to company" at bounding box center [542, 254] width 39 height 8
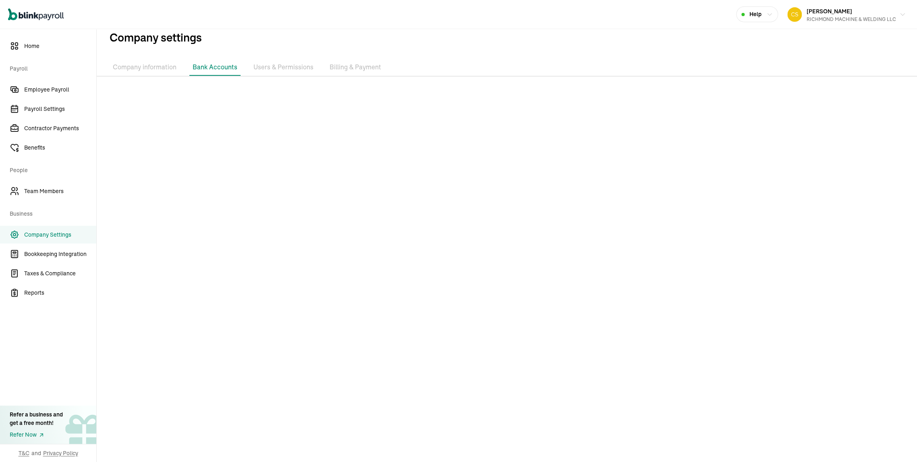
scroll to position [25, 0]
click at [51, 91] on span "Employee Payroll" at bounding box center [60, 89] width 72 height 8
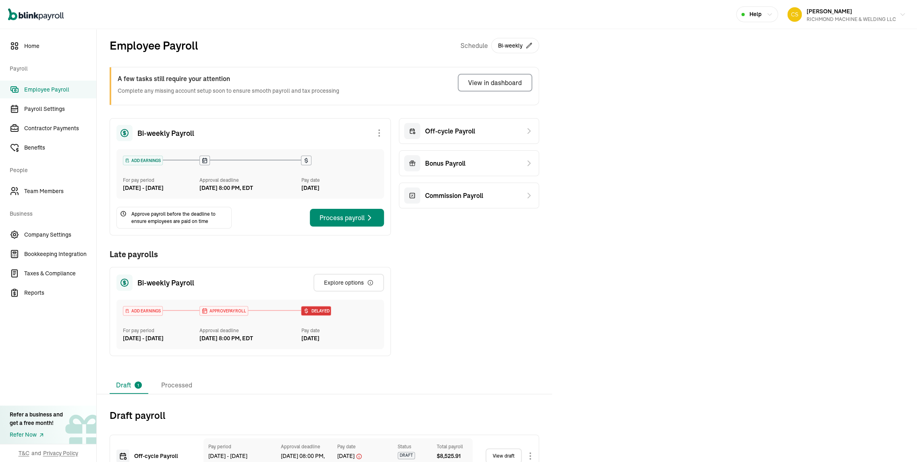
scroll to position [61, 0]
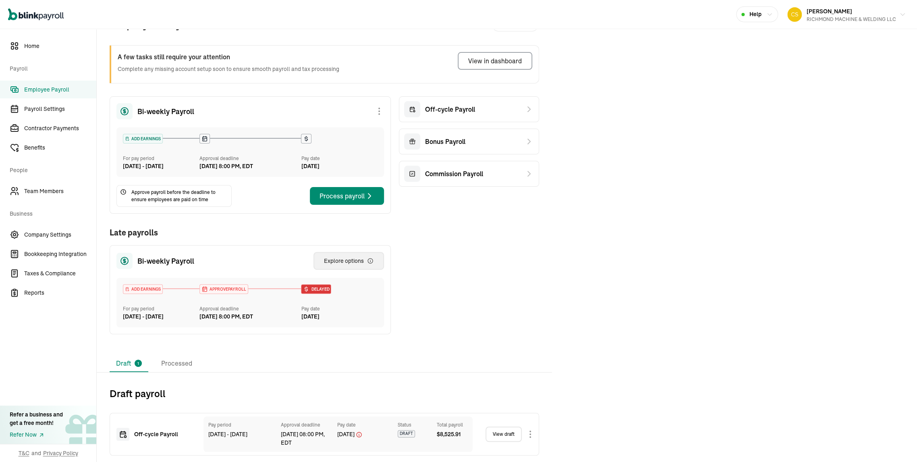
click at [345, 257] on div "Explore options" at bounding box center [349, 261] width 50 height 8
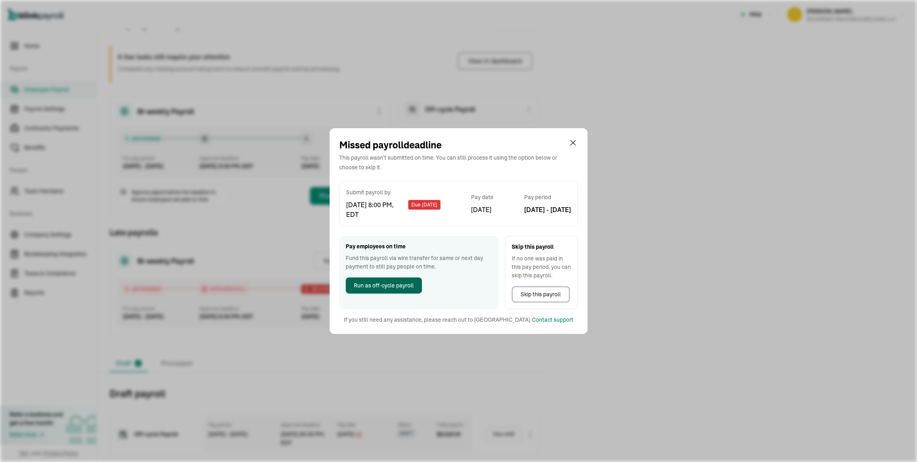
click at [370, 289] on span "Run as off-cycle payroll" at bounding box center [384, 285] width 60 height 8
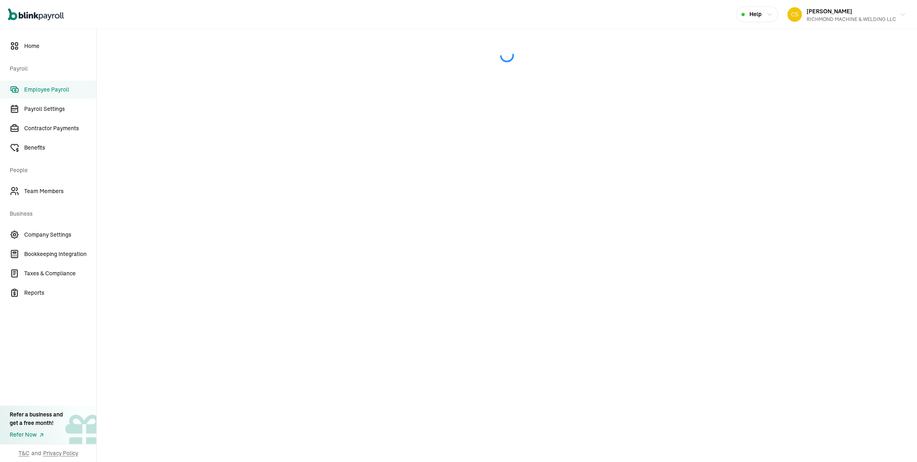
select select "direct_deposit"
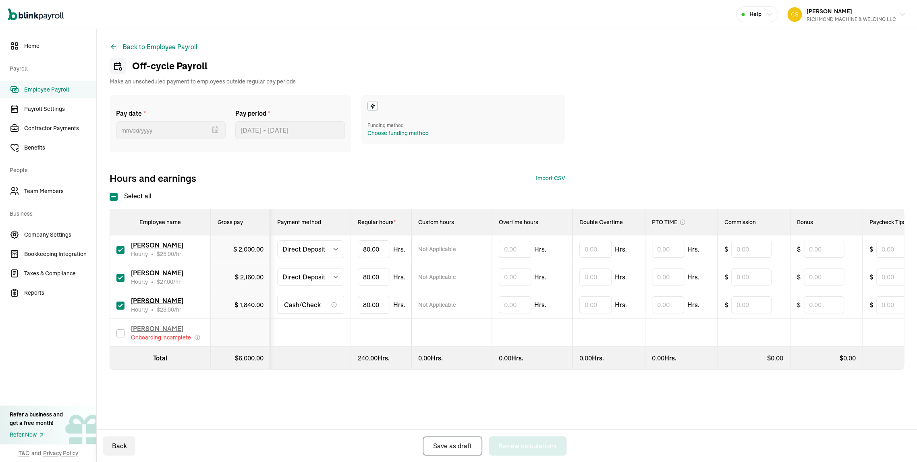
scroll to position [103, 0]
click at [523, 268] on input "text" at bounding box center [515, 276] width 32 height 17
type input "5"
drag, startPoint x: 393, startPoint y: 290, endPoint x: 356, endPoint y: 291, distance: 37.1
type input "8"
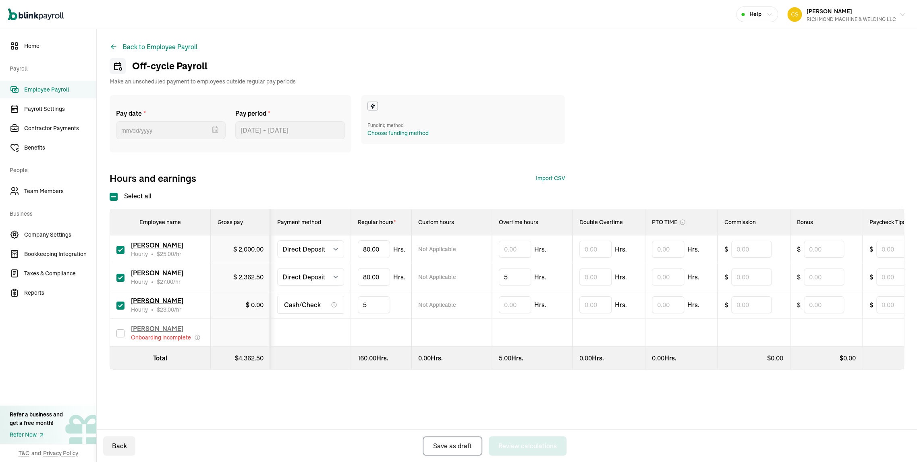
type input "53"
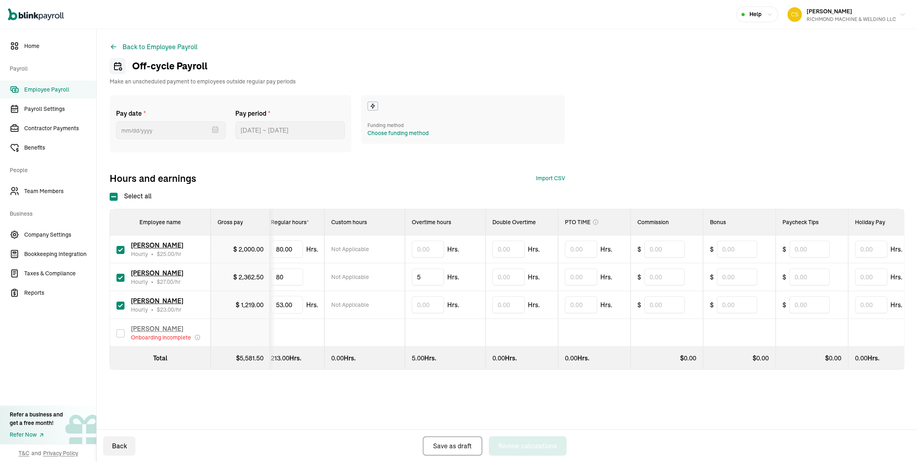
scroll to position [0, 84]
type input "8"
type input "60"
click at [600, 241] on input "text" at bounding box center [584, 249] width 32 height 17
type input "20"
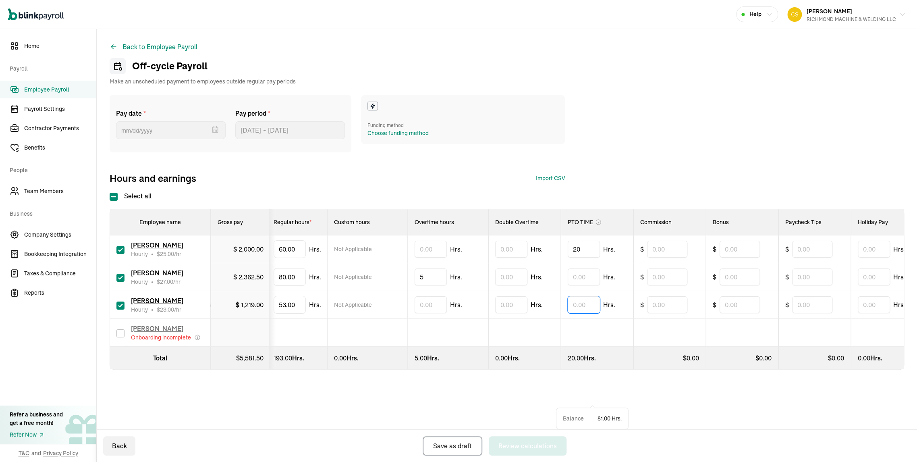
click at [600, 296] on input "text" at bounding box center [584, 304] width 32 height 17
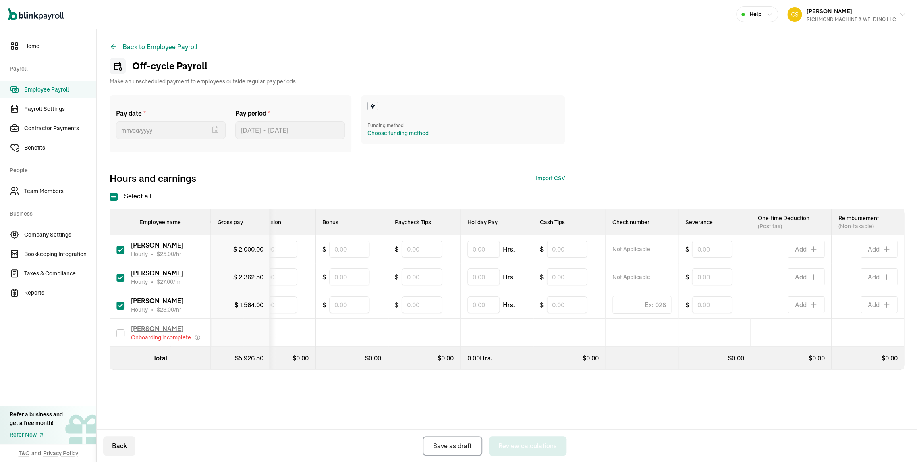
scroll to position [0, 488]
type input "15"
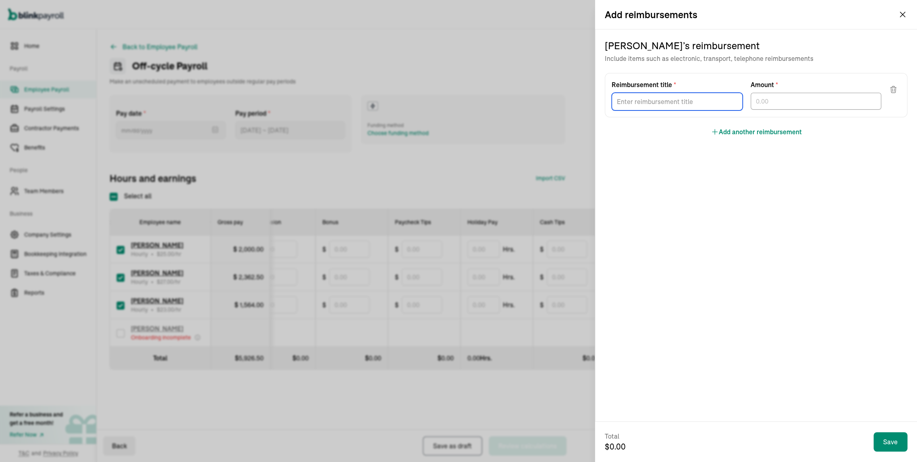
click at [670, 110] on input "Reimbursement title *" at bounding box center [677, 102] width 131 height 18
type input "SHOP EXPENSES"
click at [784, 110] on input "text" at bounding box center [816, 101] width 131 height 17
type input "422.89"
click at [681, 110] on input "Reimbursement title *" at bounding box center [677, 102] width 131 height 18
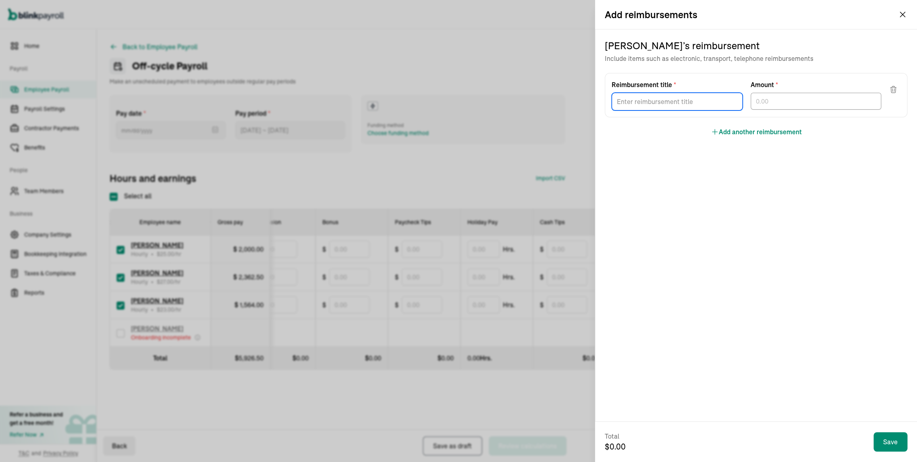
type input "HEALTH"
click at [802, 110] on input "text" at bounding box center [816, 101] width 131 height 17
type input "215.63"
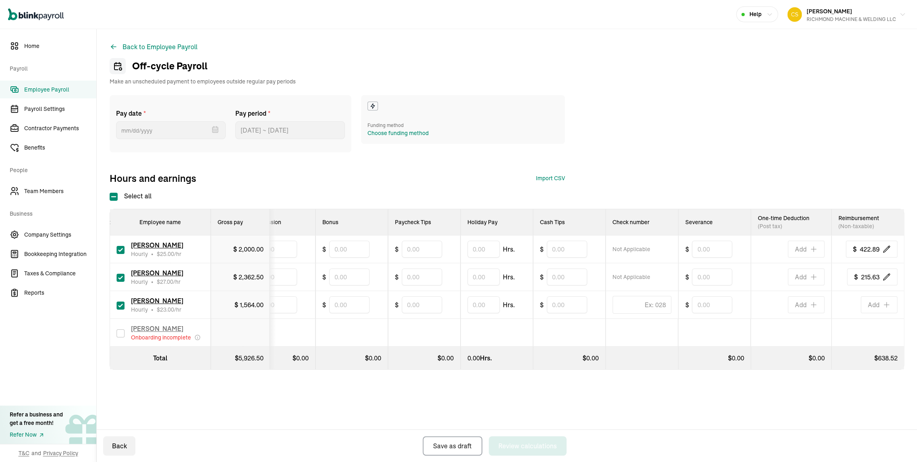
scroll to position [0, 0]
click at [419, 137] on div "Choose funding method" at bounding box center [398, 133] width 61 height 8
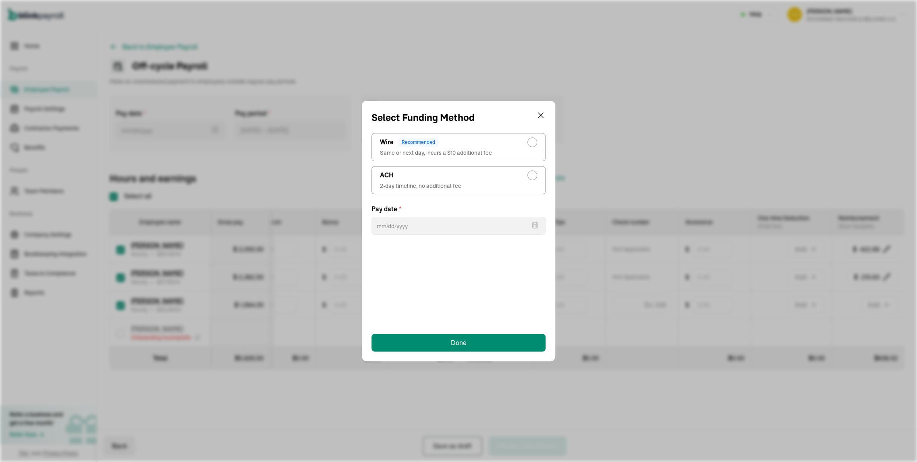
click at [530, 179] on div "radio-group" at bounding box center [532, 175] width 6 height 6
click at [531, 177] on input "ACH 2-day timeline, no additional fee" at bounding box center [534, 173] width 6 height 6
radio input "true"
select select "555"
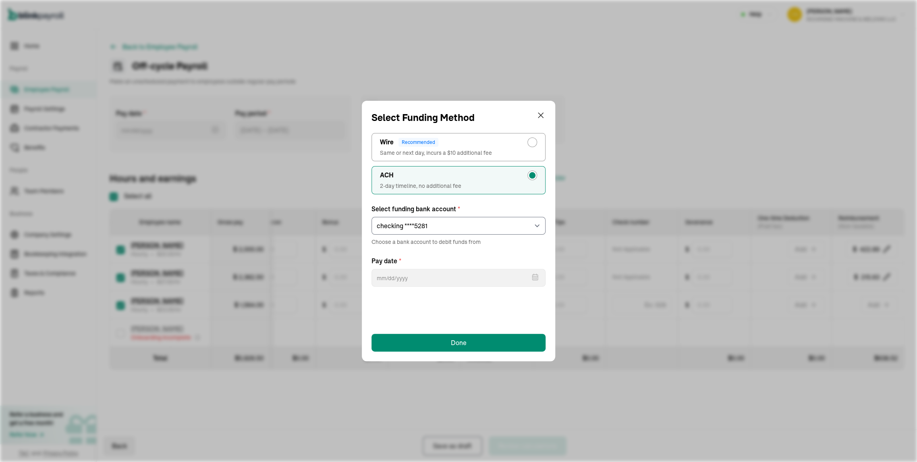
type input "08/25/2025"
click at [456, 235] on select "Select an item checking ****5281 checking ****4725" at bounding box center [459, 226] width 174 height 18
click at [372, 232] on select "Select an item checking ****5281 checking ****4725" at bounding box center [459, 226] width 174 height 18
drag, startPoint x: 455, startPoint y: 281, endPoint x: 463, endPoint y: 267, distance: 16.1
click at [458, 277] on div "Pay date * 08/25/2025 Aug 2025 Mon Tue Wed Thu Fri Sat Sun 28 29 30 31 1 2 3 4 …" at bounding box center [459, 271] width 174 height 31
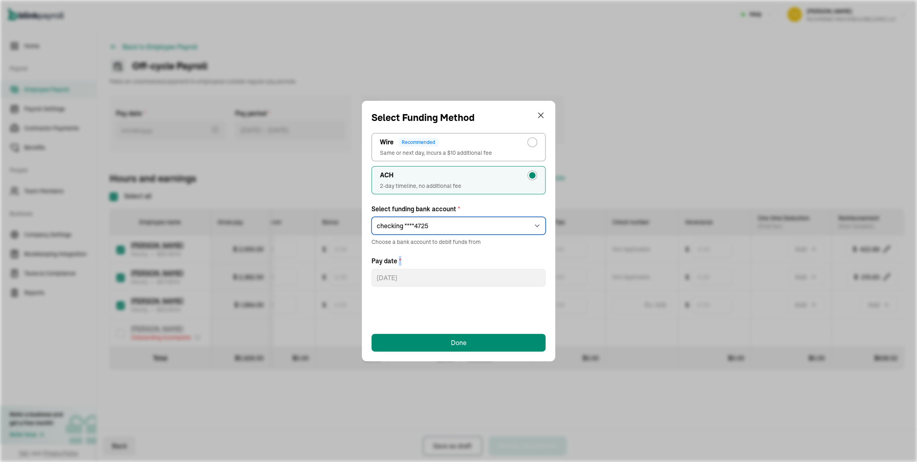
click at [477, 235] on select "Select an item checking ****5281 checking ****4725" at bounding box center [459, 226] width 174 height 18
select select "555"
click at [372, 232] on select "Select an item checking ****5281 checking ****4725" at bounding box center [459, 226] width 174 height 18
click at [452, 341] on div "Done" at bounding box center [459, 343] width 16 height 10
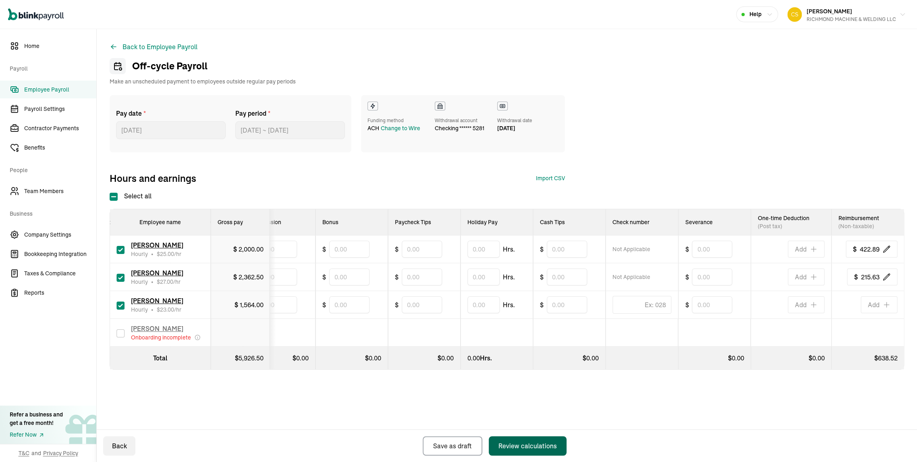
click at [535, 441] on div "Review calculations" at bounding box center [528, 446] width 58 height 10
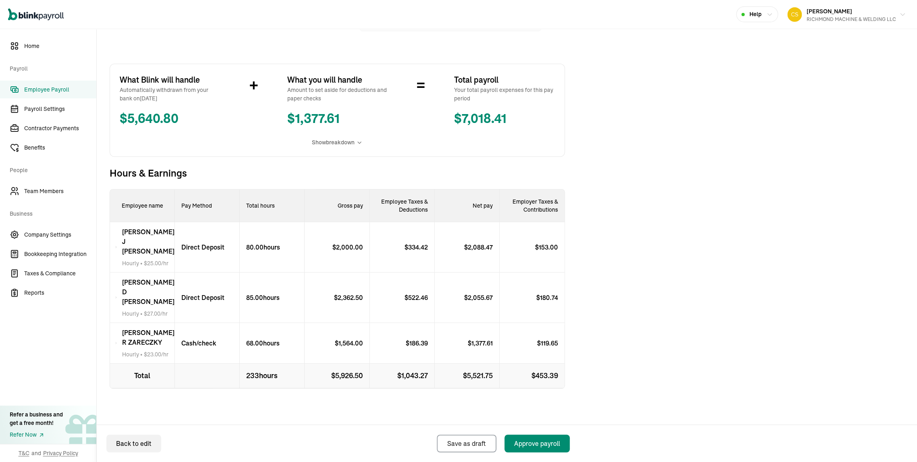
scroll to position [180, 0]
select select "direct_deposit"
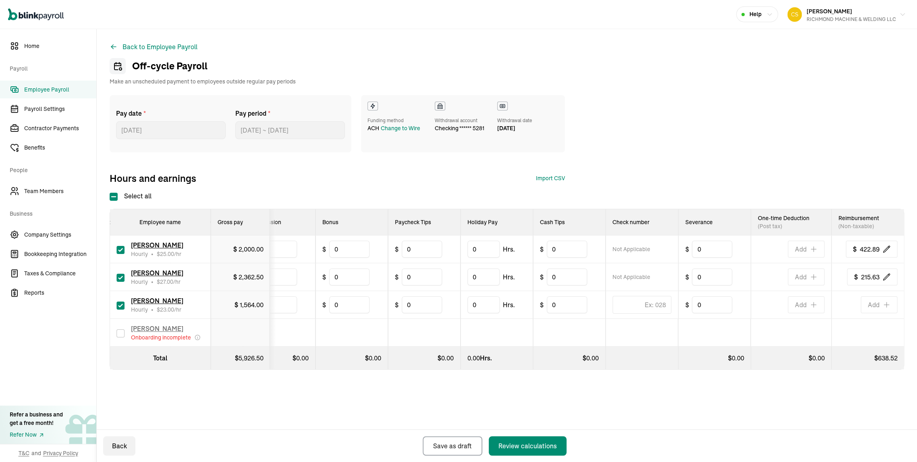
scroll to position [0, 446]
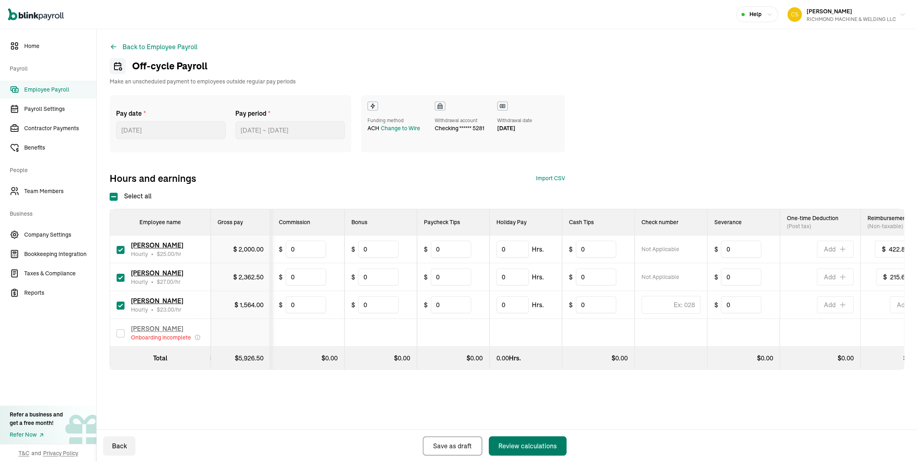
click at [528, 444] on div "Review calculations" at bounding box center [528, 446] width 58 height 10
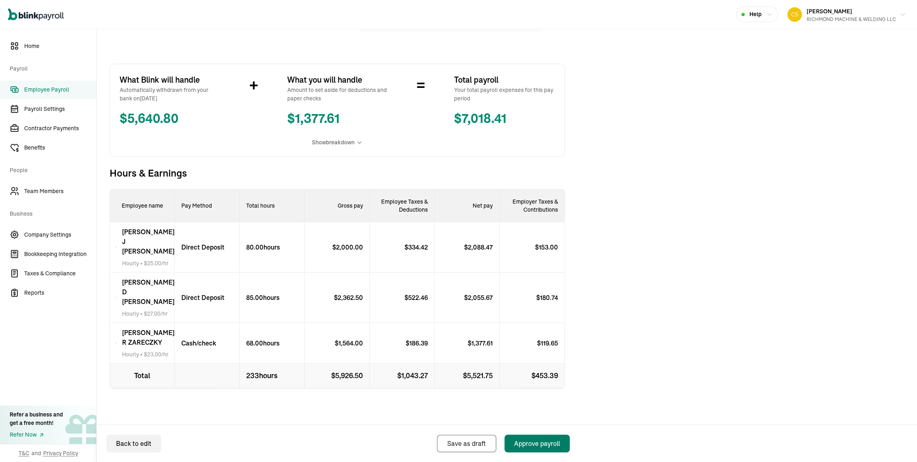
scroll to position [179, 0]
select select "direct_deposit"
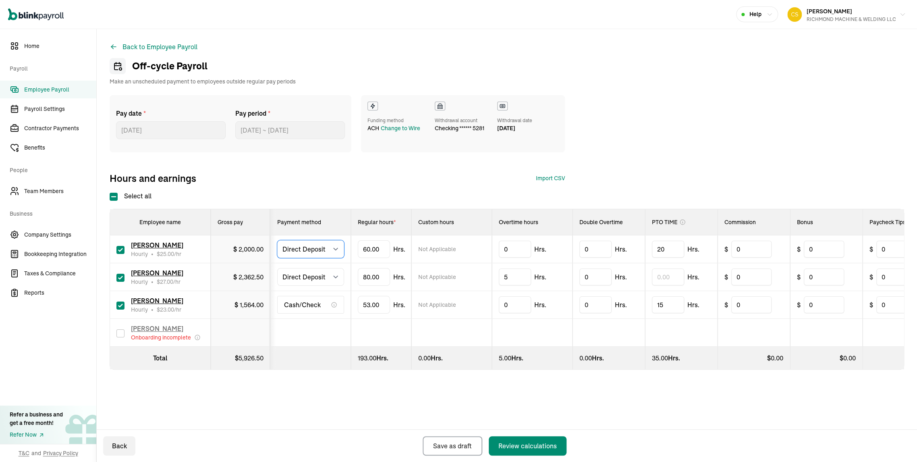
click at [309, 258] on select "Select method Direct Deposit Cash/Check" at bounding box center [310, 249] width 67 height 18
select select "manual"
click at [282, 258] on select "Select method Direct Deposit Cash/Check" at bounding box center [310, 249] width 67 height 18
click at [300, 286] on select "Select method Direct Deposit Cash/Check" at bounding box center [310, 277] width 67 height 18
select select "manual"
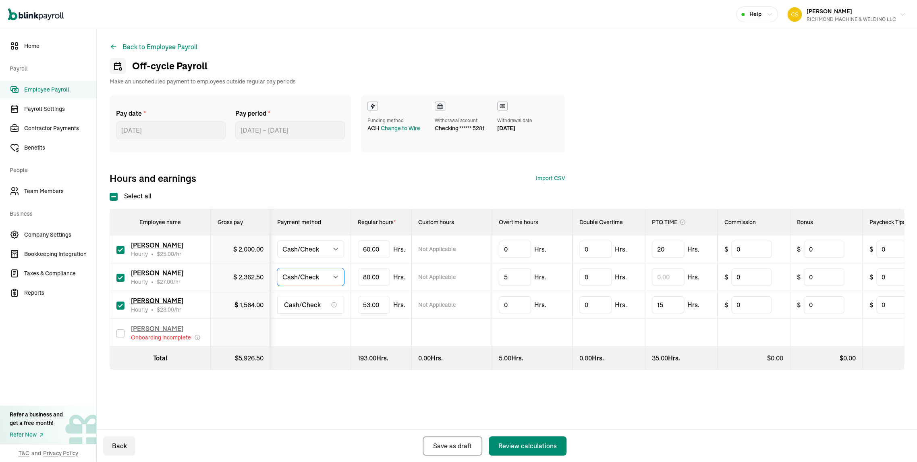
click at [282, 286] on select "Select method Direct Deposit Cash/Check" at bounding box center [310, 277] width 67 height 18
click at [297, 310] on span "Cash/Check" at bounding box center [302, 305] width 37 height 10
click at [300, 310] on span "Cash/Check" at bounding box center [302, 305] width 37 height 10
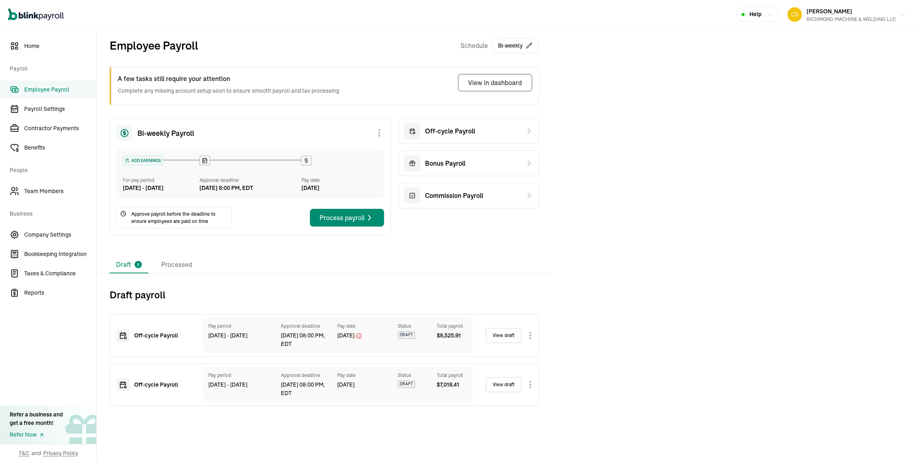
click at [506, 392] on link "View draft" at bounding box center [504, 384] width 36 height 15
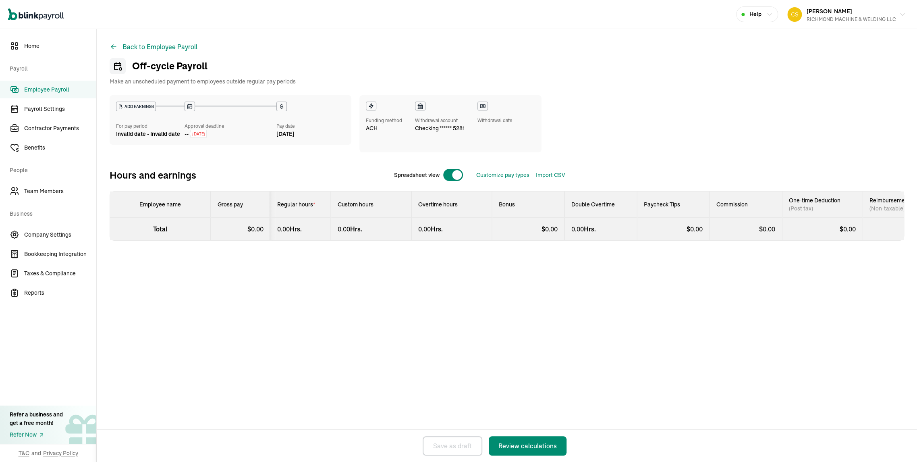
select select "manual"
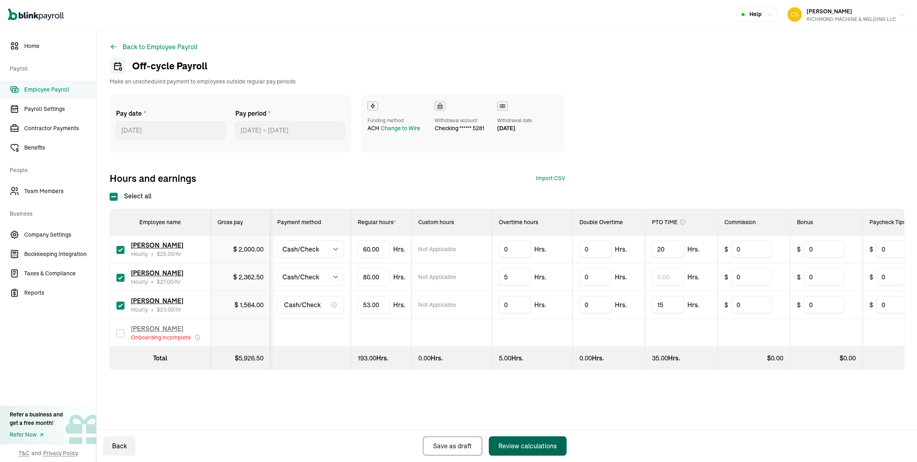
click at [512, 441] on div "Review calculations" at bounding box center [528, 446] width 58 height 10
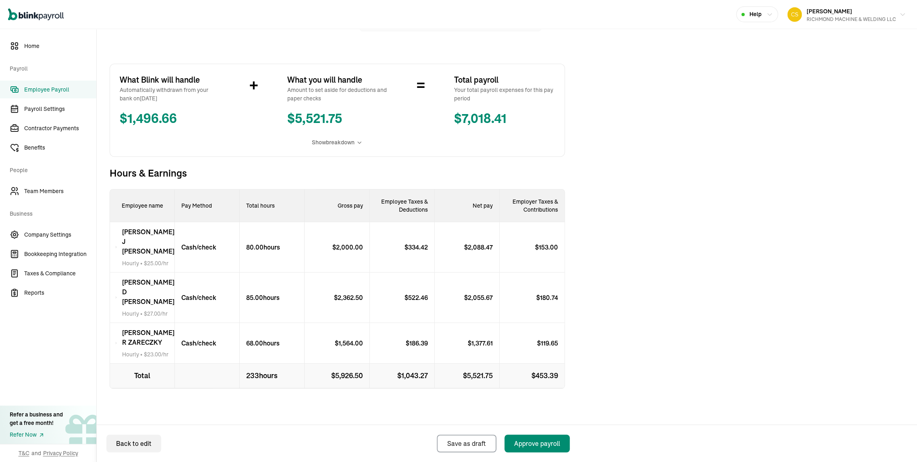
scroll to position [187, 0]
click at [326, 273] on div "$ 2,362.50" at bounding box center [337, 297] width 65 height 50
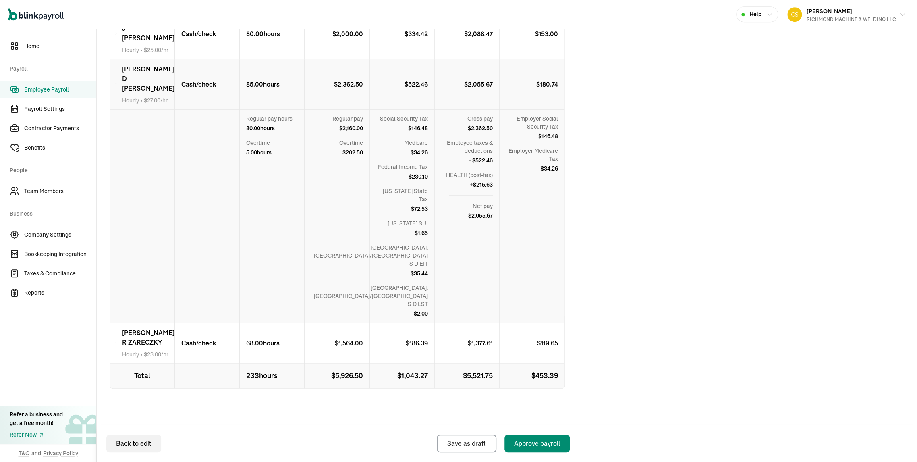
scroll to position [232, 0]
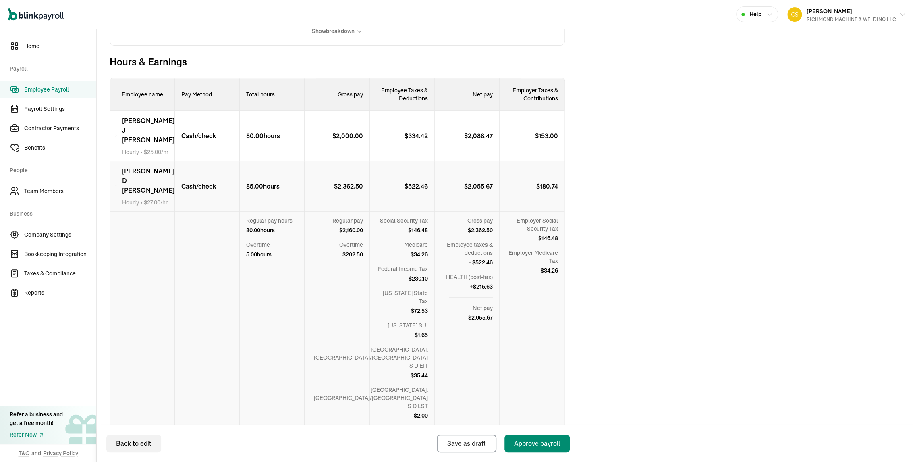
click at [204, 307] on div at bounding box center [207, 318] width 65 height 213
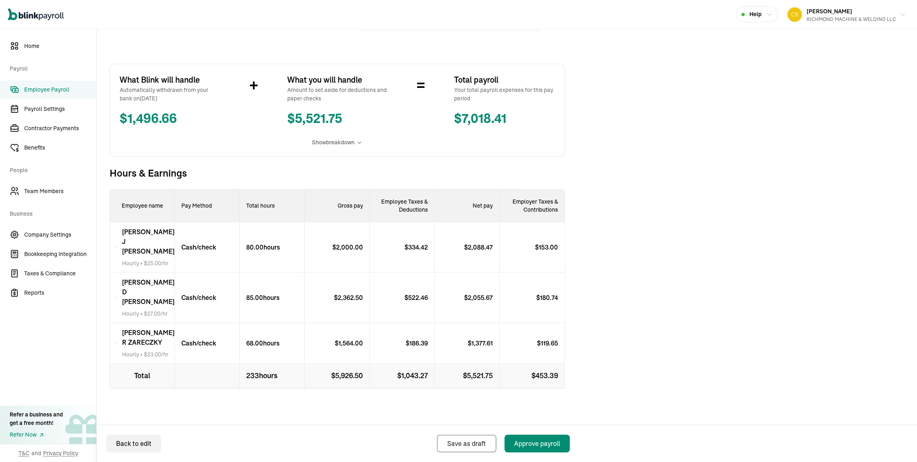
scroll to position [187, 0]
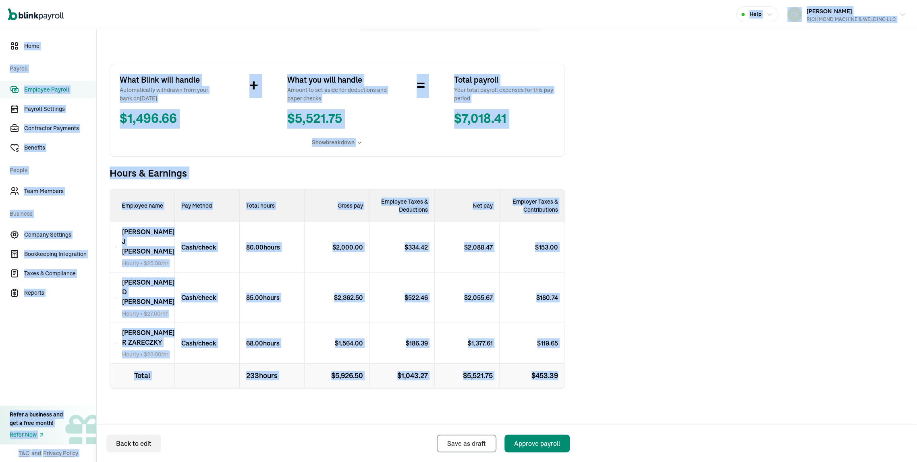
drag, startPoint x: 108, startPoint y: 13, endPoint x: 643, endPoint y: 367, distance: 641.2
click at [643, 367] on div "Open main menu Help CHRYSTINE STEENLAND RICHMOND MACHINE & WELDING LLC Home Pay…" at bounding box center [458, 231] width 917 height 462
copy div "Help CHRYSTINE STEENLAND RICHMOND MACHINE & WELDING LLC Home Payroll Employee P…"
click at [469, 166] on span "Hours & Earnings" at bounding box center [337, 172] width 455 height 13
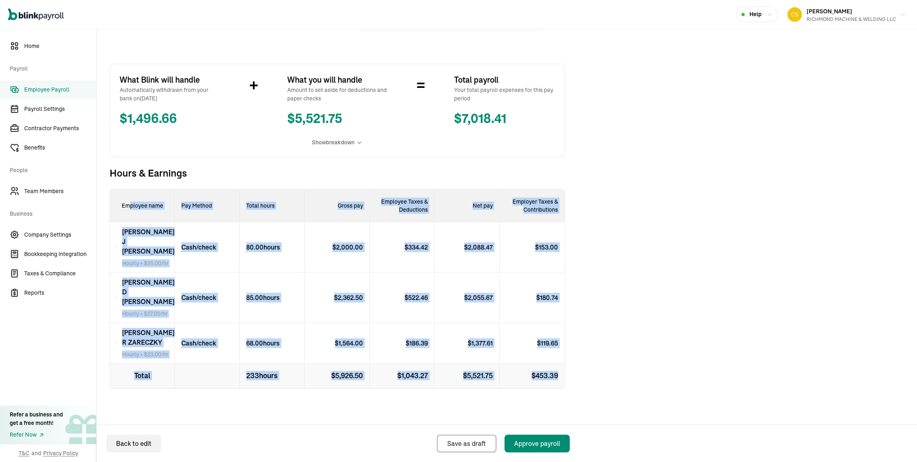
drag, startPoint x: 132, startPoint y: 185, endPoint x: 571, endPoint y: 374, distance: 477.6
click at [571, 374] on div "ADD EARNINGS For pay period Aug 6 - Aug 19, 2025 APPROVE PAYROLL Approval deadl…" at bounding box center [507, 211] width 795 height 475
copy div "ployee name Pay Method Total hours Gross pay Employee Taxes & Deductions Net pa…"
click at [559, 226] on div "$ 153.00" at bounding box center [532, 247] width 65 height 50
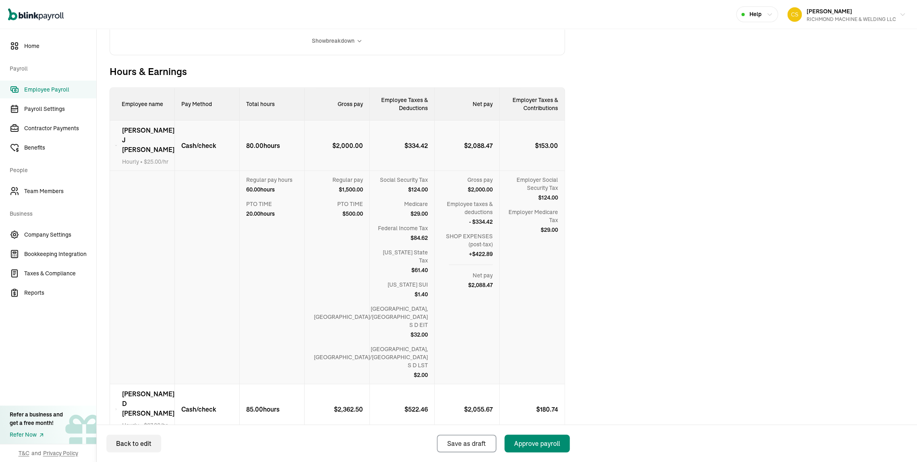
scroll to position [277, 0]
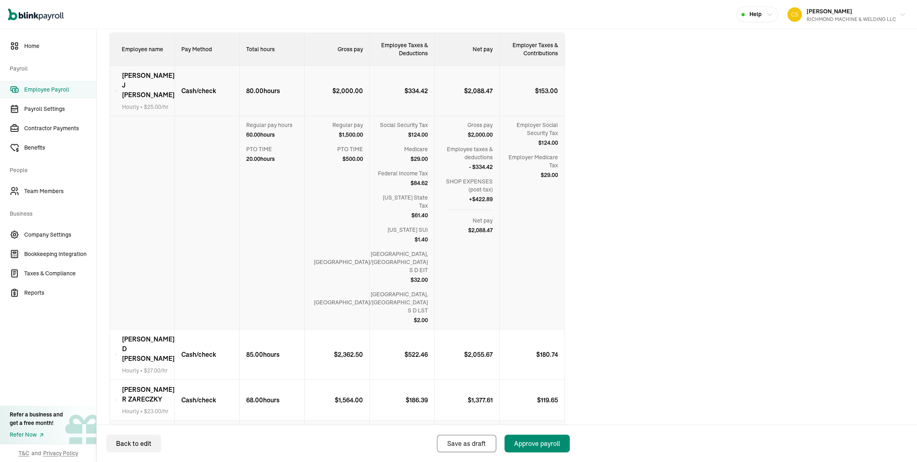
click at [488, 96] on p "$ 2,088.47" at bounding box center [481, 91] width 35 height 10
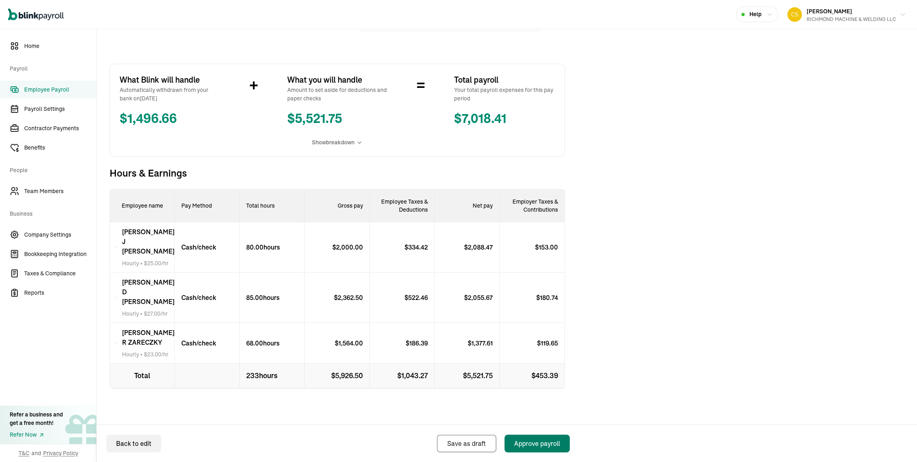
click at [562, 445] on button "Approve payroll" at bounding box center [537, 444] width 65 height 18
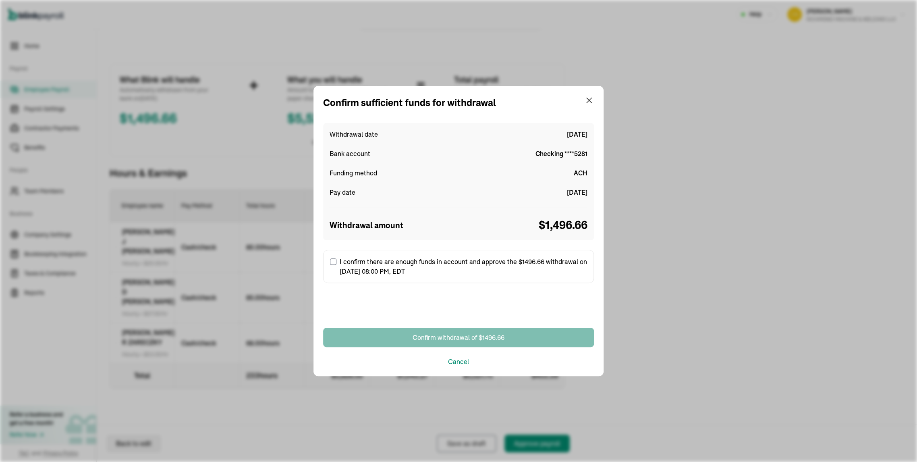
click at [392, 260] on label "I confirm there are enough funds in account and approve the $1496.66 withdrawal…" at bounding box center [458, 266] width 271 height 33
click at [337, 260] on input "I confirm there are enough funds in account and approve the $1496.66 withdrawal…" at bounding box center [333, 261] width 6 height 6
checkbox input "true"
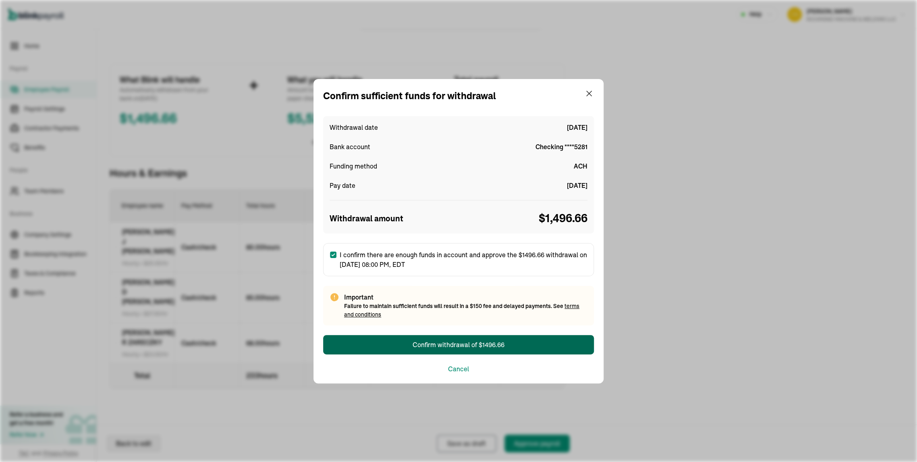
click at [412, 344] on button "Confirm withdrawal of $1496.66" at bounding box center [458, 344] width 271 height 19
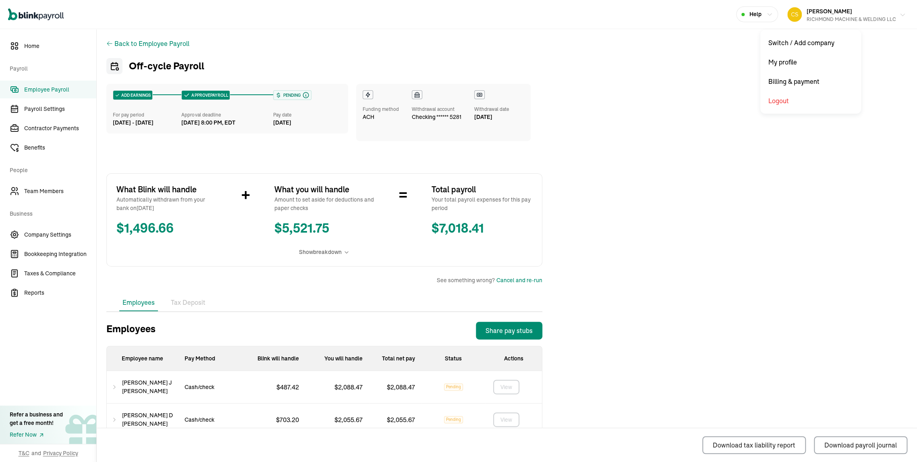
click at [836, 15] on div "CHRYSTINE STEENLAND RICHMOND MACHINE & WELDING LLC" at bounding box center [851, 14] width 89 height 17
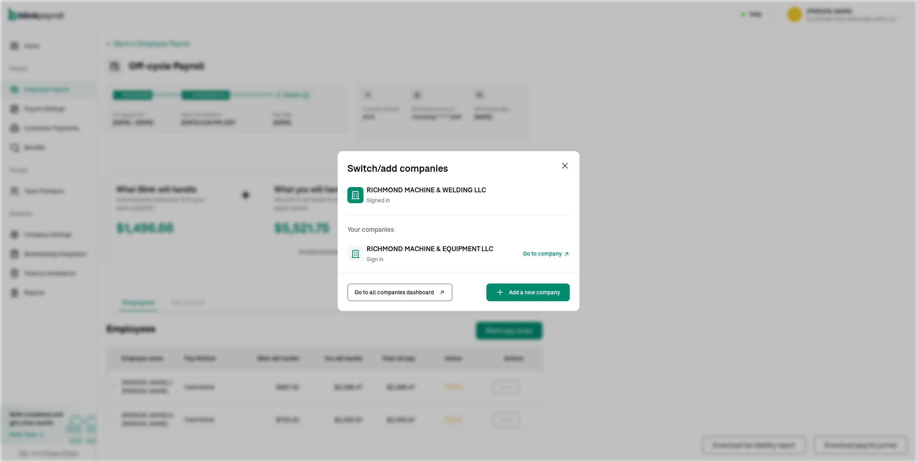
click at [494, 239] on div "Switch/add companies RICHMOND MACHINE & WELDING LLC Signed in Your companies RI…" at bounding box center [459, 231] width 242 height 160
click at [487, 247] on span "RICHMOND MACHINE & EQUIPMENT LLC" at bounding box center [430, 249] width 127 height 10
click at [542, 250] on span "Go to company" at bounding box center [542, 254] width 39 height 8
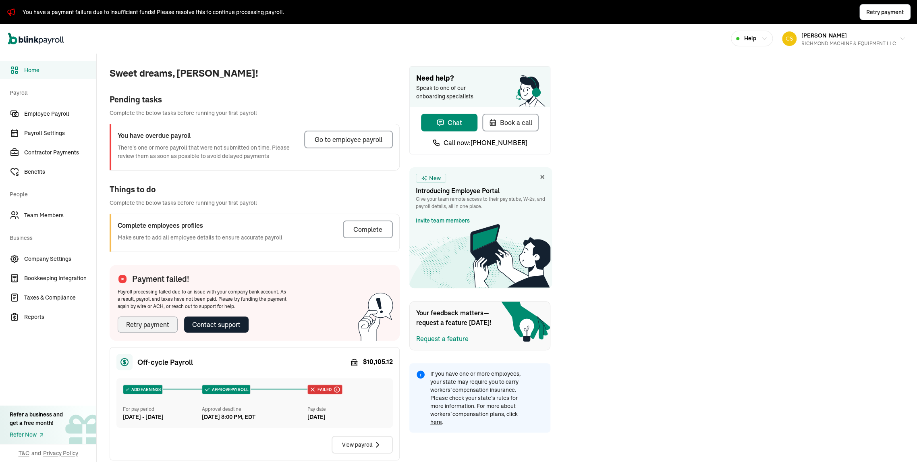
click at [150, 329] on div "Retry payment" at bounding box center [147, 325] width 43 height 10
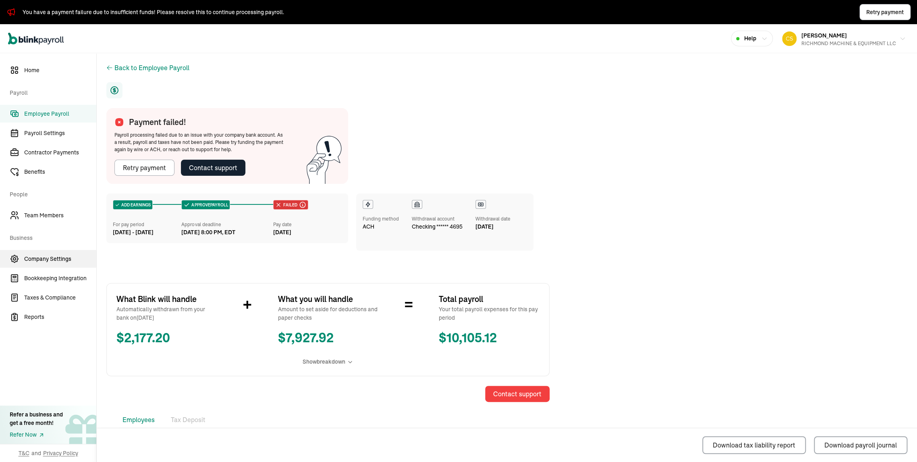
click at [55, 263] on span "Company Settings" at bounding box center [60, 259] width 72 height 8
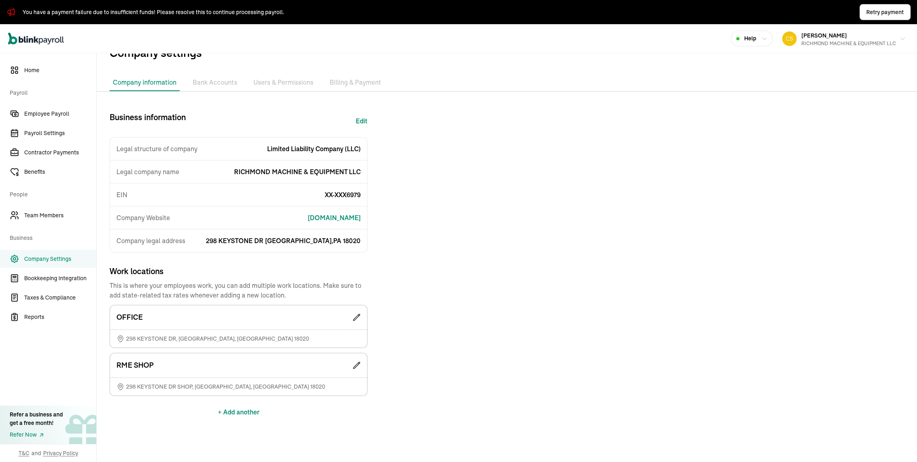
scroll to position [77, 0]
click at [53, 113] on span "Employee Payroll" at bounding box center [60, 114] width 72 height 8
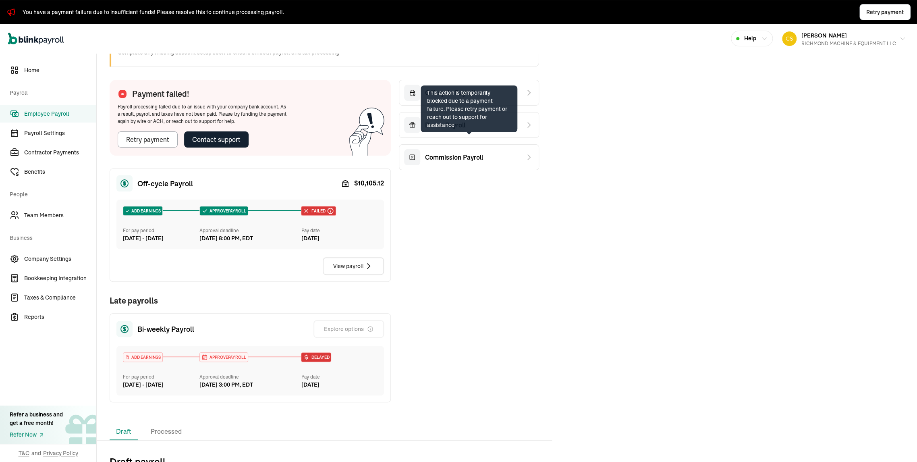
scroll to position [179, 0]
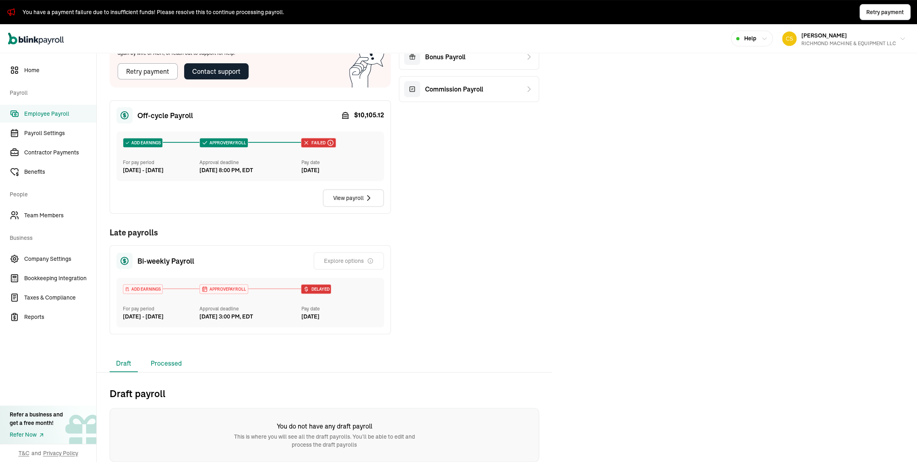
click at [184, 361] on li "Processed" at bounding box center [166, 363] width 44 height 17
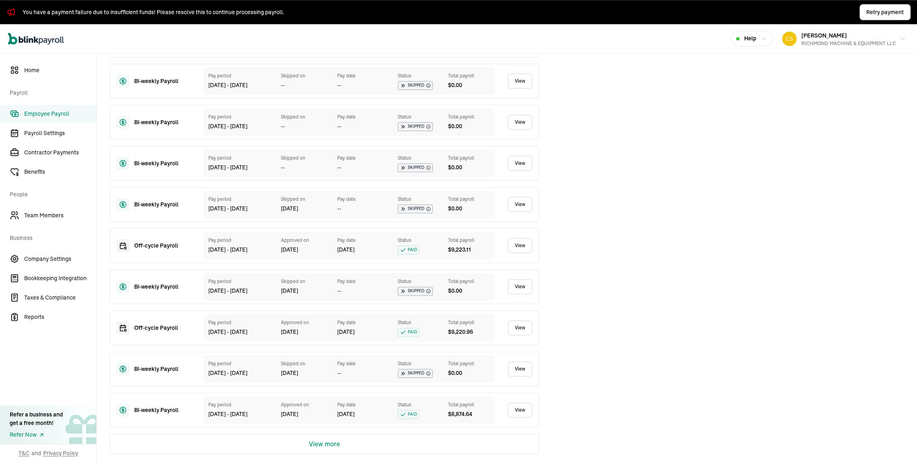
scroll to position [587, 0]
click at [318, 444] on button "View more" at bounding box center [324, 443] width 31 height 19
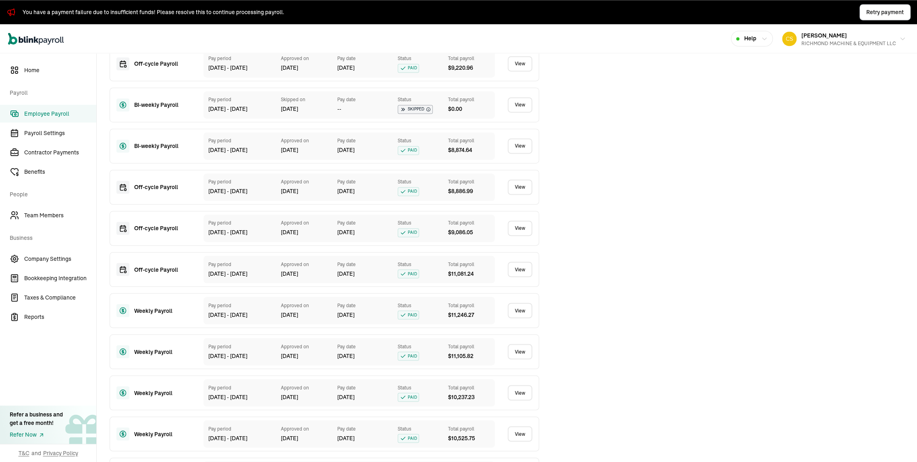
scroll to position [784, 0]
click at [519, 72] on link "View" at bounding box center [520, 63] width 25 height 15
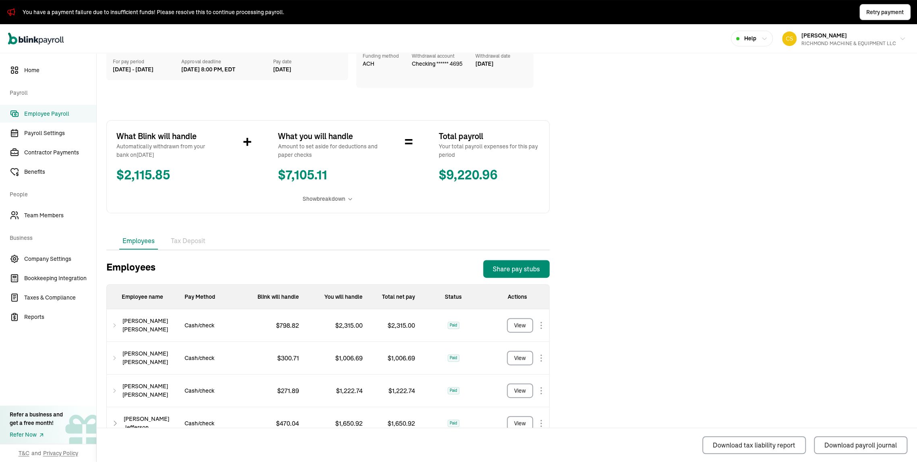
scroll to position [179, 0]
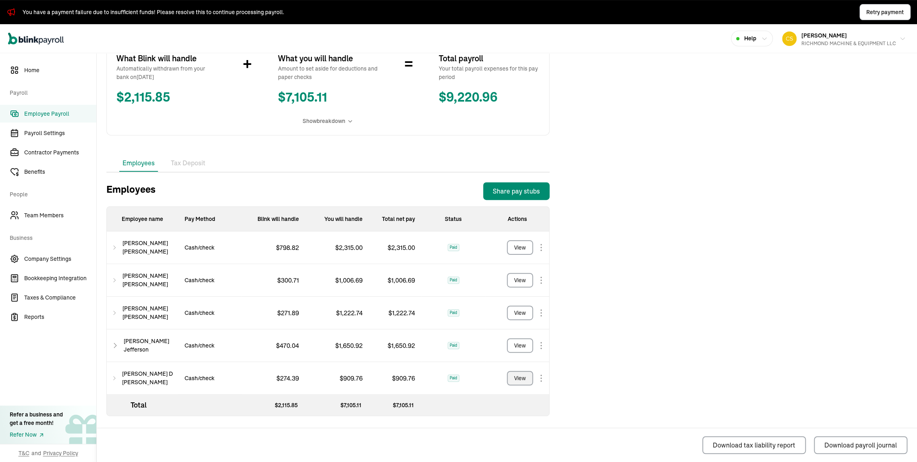
click at [521, 383] on div "View" at bounding box center [520, 378] width 12 height 8
click at [141, 155] on li "Employees" at bounding box center [138, 163] width 39 height 17
click at [52, 218] on span "Team Members" at bounding box center [60, 215] width 72 height 8
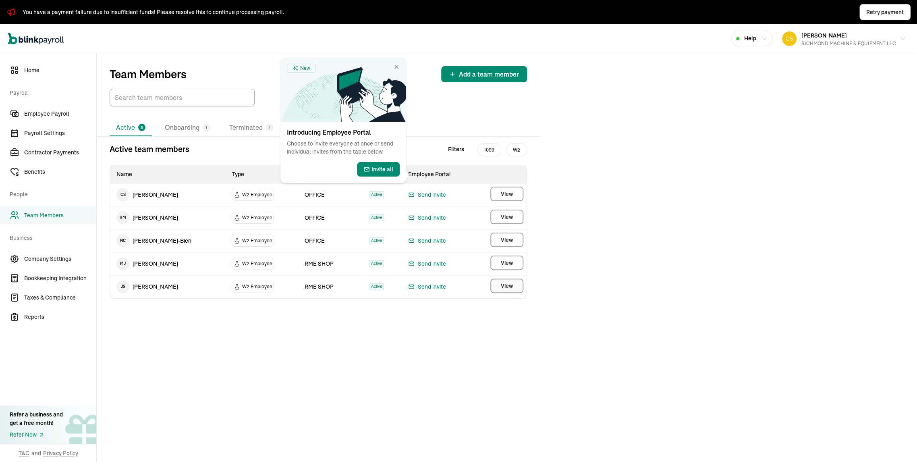
click at [503, 290] on span "View" at bounding box center [507, 286] width 12 height 8
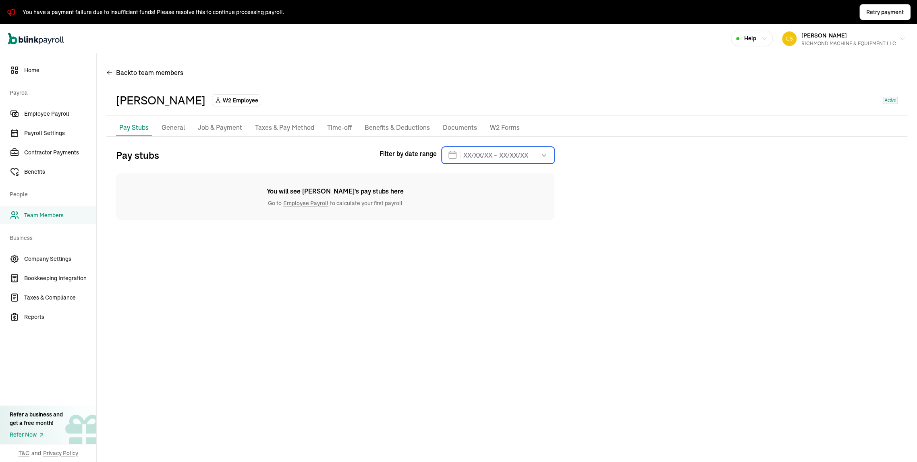
click at [462, 164] on input "text" at bounding box center [498, 155] width 113 height 17
click at [444, 187] on icon "button" at bounding box center [442, 183] width 8 height 8
click at [493, 227] on button "1" at bounding box center [491, 219] width 16 height 16
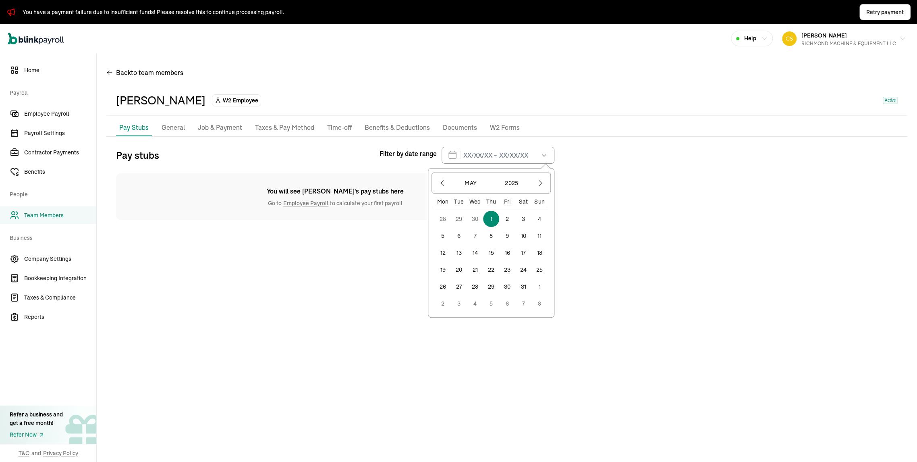
click at [493, 227] on button "1" at bounding box center [491, 219] width 16 height 16
click at [517, 164] on input "[DATE] ~ [DATE]" at bounding box center [498, 155] width 113 height 17
click at [520, 164] on input "[DATE] ~ [DATE]" at bounding box center [498, 155] width 113 height 17
drag, startPoint x: 519, startPoint y: 189, endPoint x: 524, endPoint y: 190, distance: 4.9
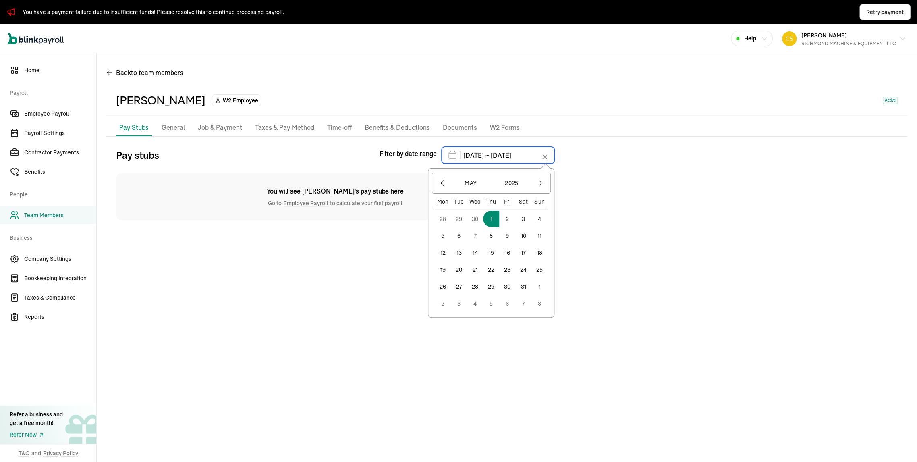
click at [524, 164] on input "[DATE] ~ [DATE]" at bounding box center [498, 155] width 113 height 17
click at [537, 187] on icon "button" at bounding box center [541, 183] width 8 height 8
click at [513, 227] on button "1" at bounding box center [507, 219] width 16 height 16
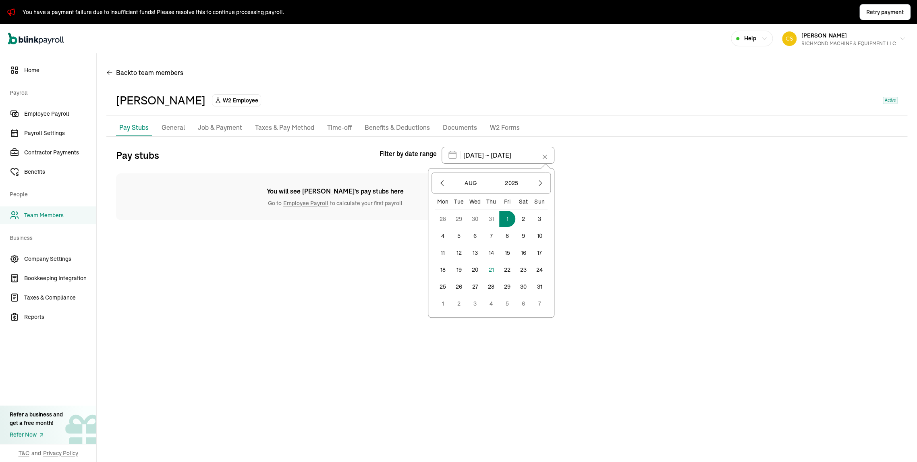
type input "[DATE] ~ [DATE]"
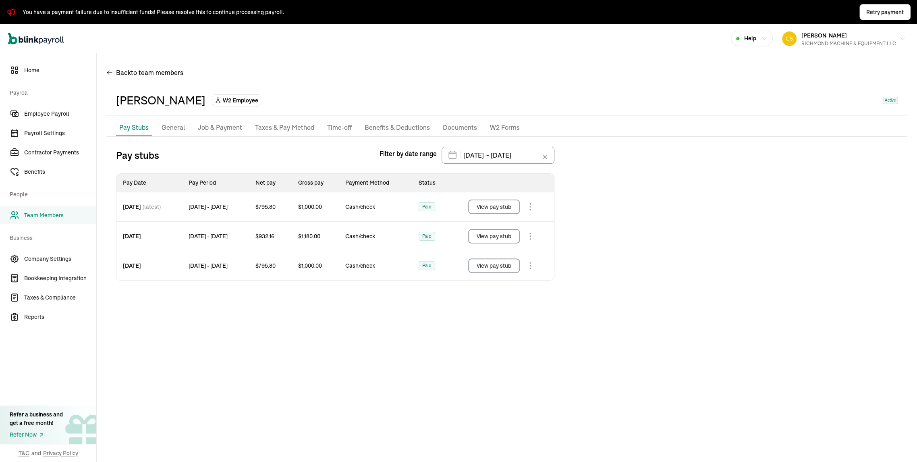
click at [489, 273] on button "View pay stub" at bounding box center [494, 265] width 52 height 15
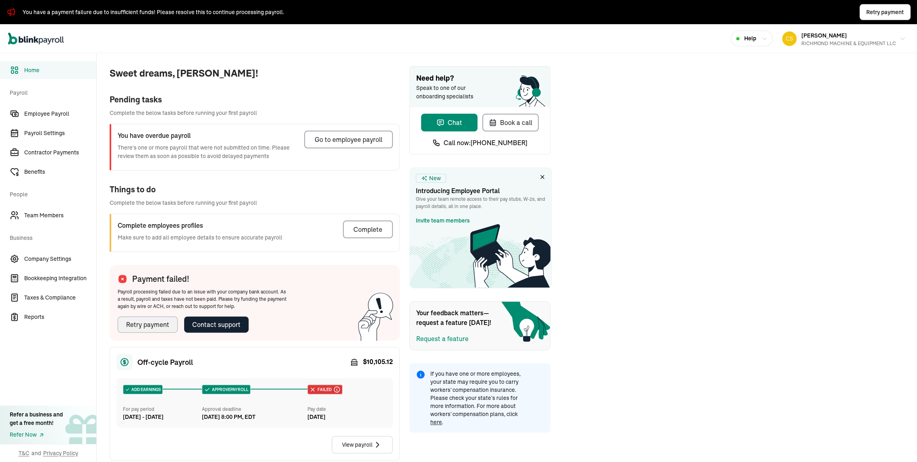
click at [150, 329] on div "Retry payment" at bounding box center [147, 325] width 43 height 10
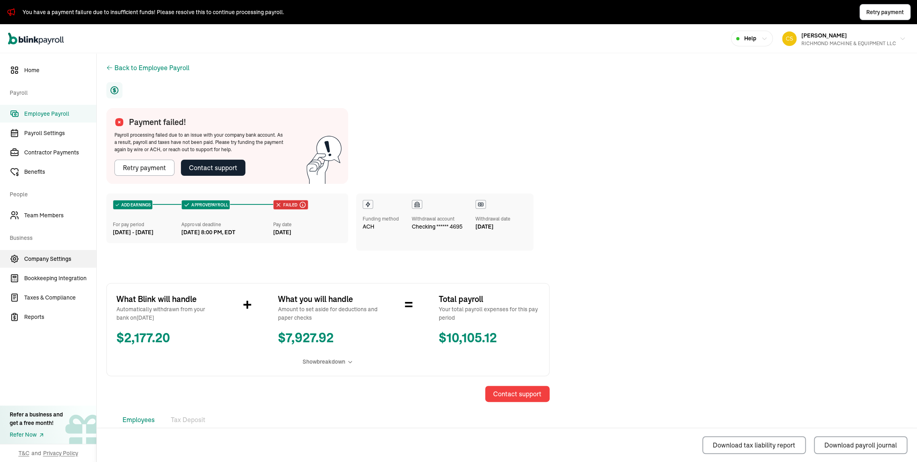
click at [55, 263] on span "Company Settings" at bounding box center [60, 259] width 72 height 8
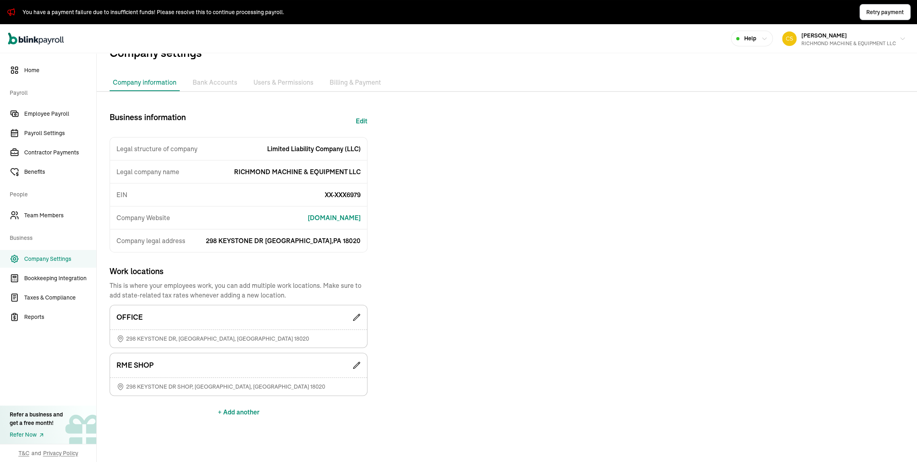
scroll to position [77, 0]
click at [53, 113] on span "Employee Payroll" at bounding box center [60, 114] width 72 height 8
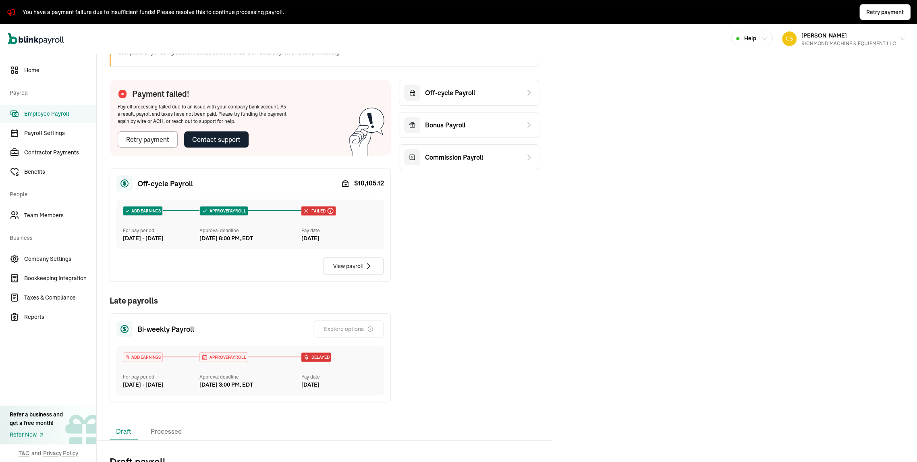
scroll to position [179, 0]
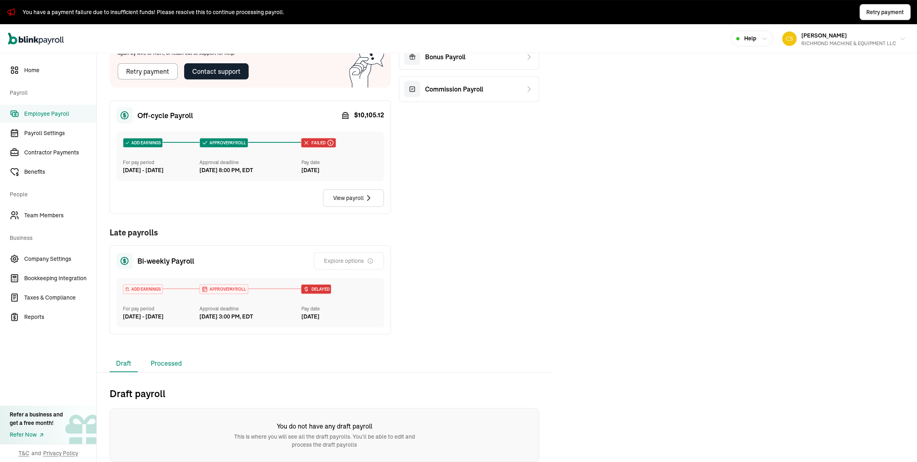
click at [184, 361] on li "Processed" at bounding box center [166, 363] width 44 height 17
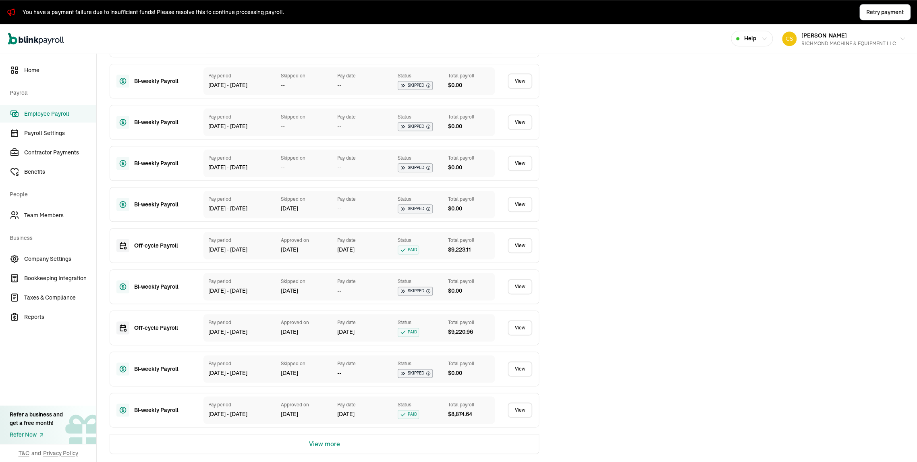
scroll to position [587, 0]
click at [318, 444] on button "View more" at bounding box center [324, 443] width 31 height 19
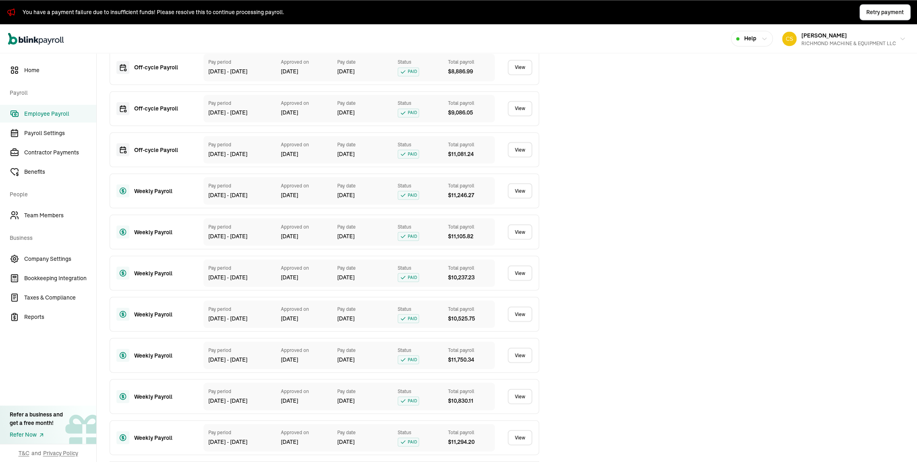
scroll to position [784, 0]
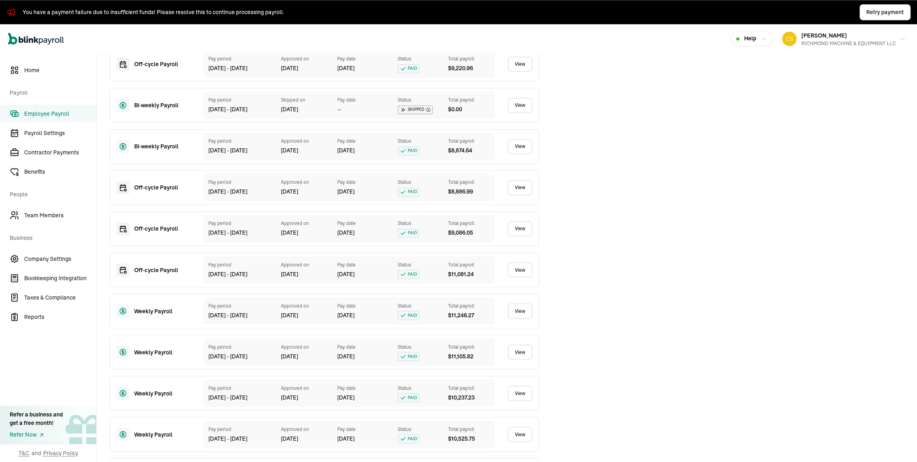
click at [519, 72] on link "View" at bounding box center [520, 63] width 25 height 15
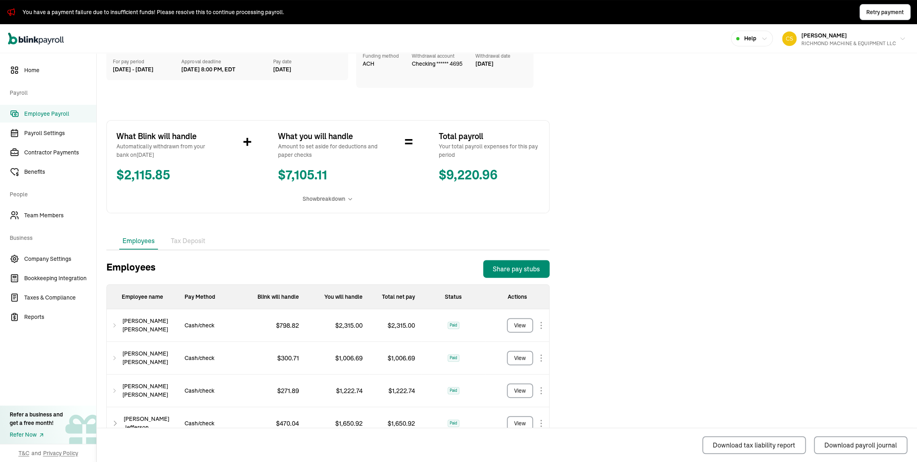
scroll to position [179, 0]
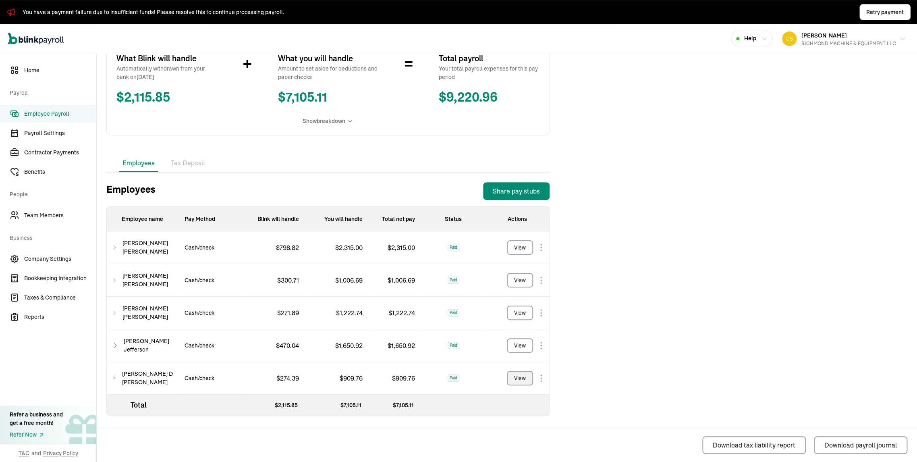
click at [521, 383] on div "View" at bounding box center [520, 378] width 12 height 8
click at [141, 155] on li "Employees" at bounding box center [138, 163] width 39 height 17
click at [52, 218] on span "Team Members" at bounding box center [60, 215] width 72 height 8
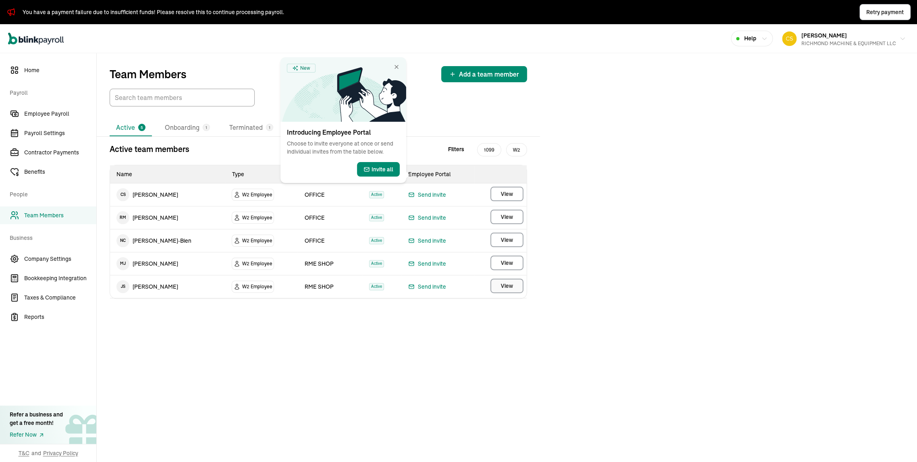
click at [503, 290] on span "View" at bounding box center [507, 286] width 12 height 8
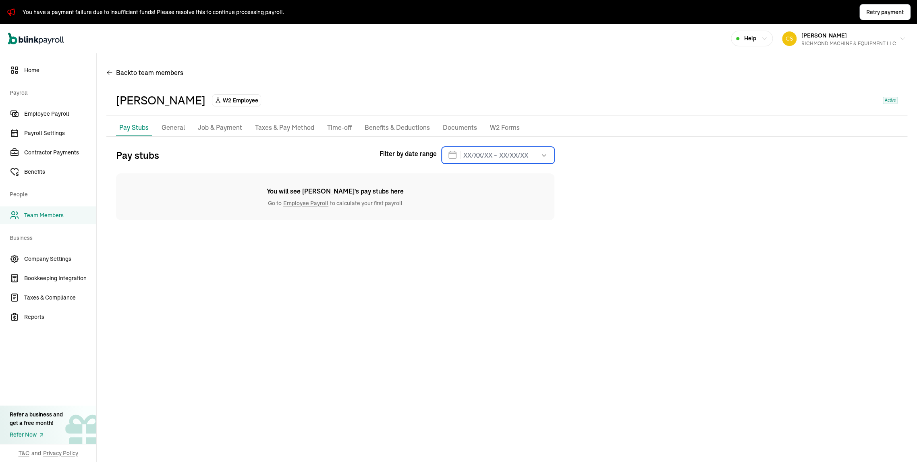
click at [462, 164] on input "text" at bounding box center [498, 155] width 113 height 17
click at [444, 187] on icon "button" at bounding box center [442, 183] width 8 height 8
click at [493, 227] on button "1" at bounding box center [491, 219] width 16 height 16
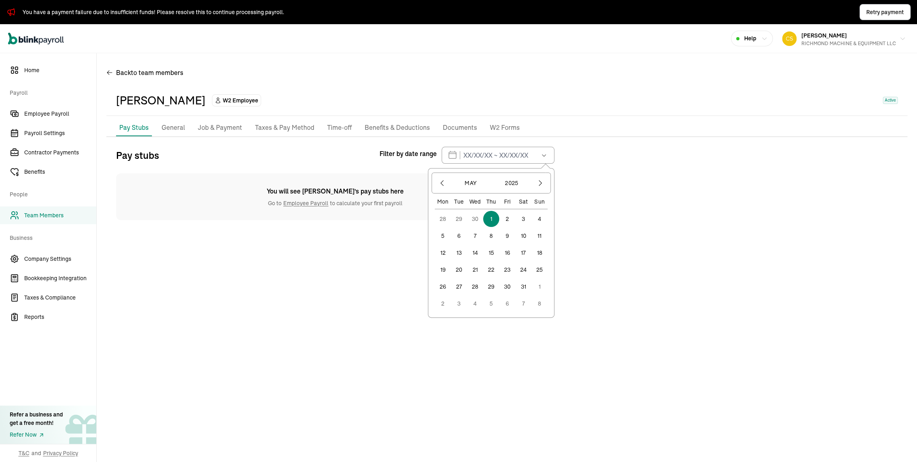
click at [493, 227] on button "1" at bounding box center [491, 219] width 16 height 16
click at [517, 164] on input "[DATE] ~ [DATE]" at bounding box center [498, 155] width 113 height 17
click at [520, 164] on input "[DATE] ~ [DATE]" at bounding box center [498, 155] width 113 height 17
drag, startPoint x: 519, startPoint y: 189, endPoint x: 524, endPoint y: 190, distance: 4.9
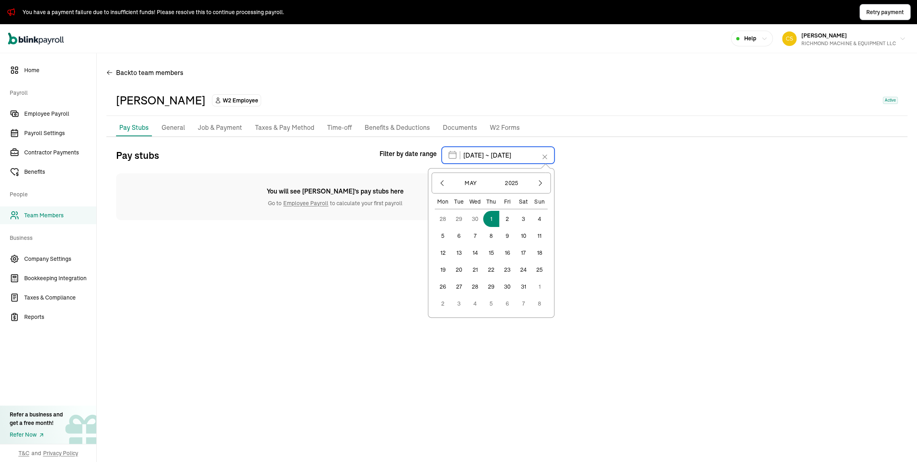
click at [524, 164] on input "[DATE] ~ [DATE]" at bounding box center [498, 155] width 113 height 17
click at [537, 187] on icon "button" at bounding box center [541, 183] width 8 height 8
click at [513, 227] on button "1" at bounding box center [507, 219] width 16 height 16
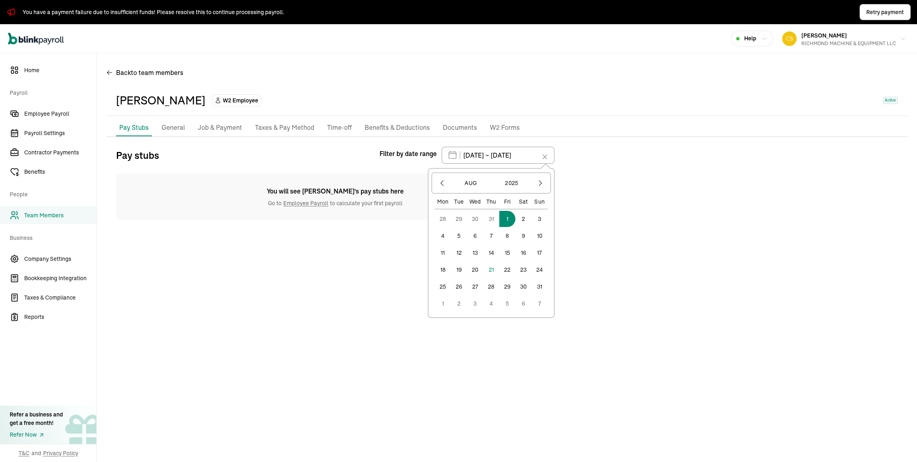
type input "[DATE] ~ [DATE]"
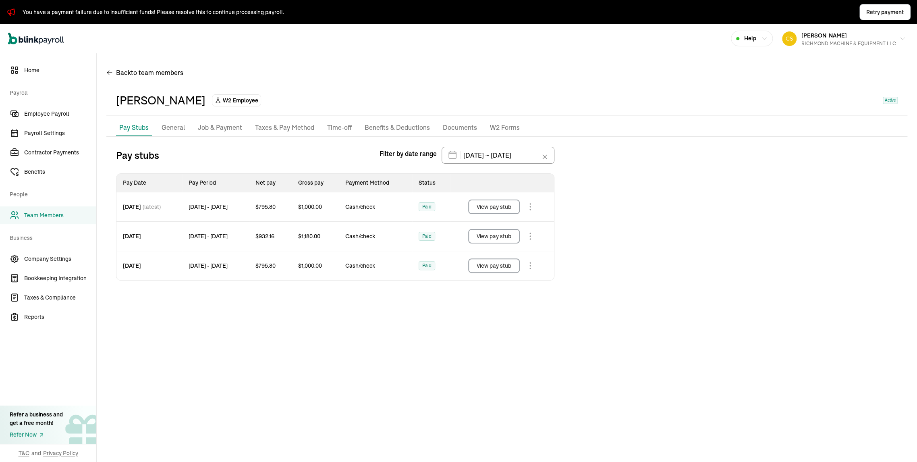
click at [489, 273] on button "View pay stub" at bounding box center [494, 265] width 52 height 15
click at [512, 214] on button "View pay stub" at bounding box center [494, 207] width 52 height 15
